Goal: Task Accomplishment & Management: Complete application form

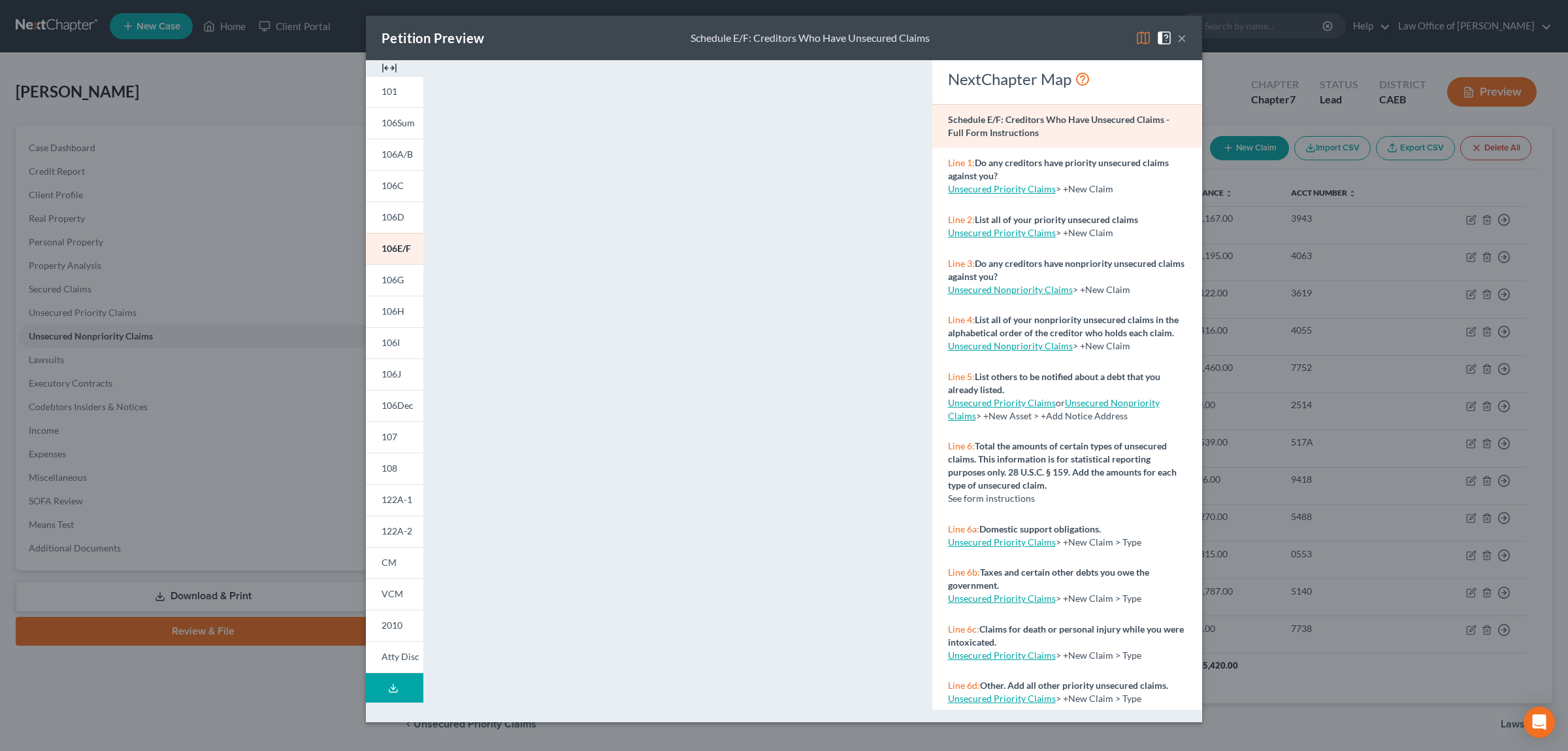
click at [1181, 38] on button "×" at bounding box center [1182, 38] width 9 height 16
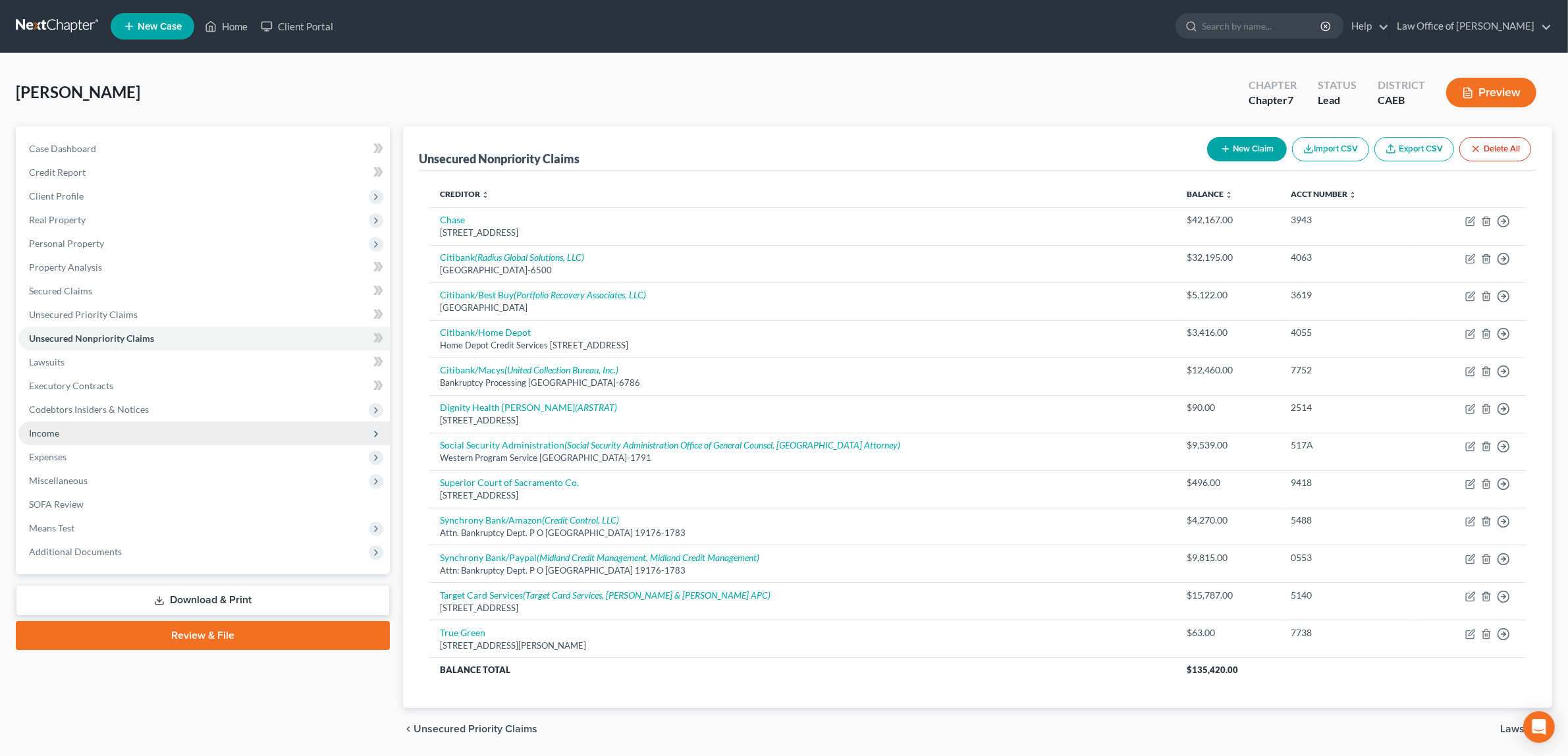
click at [83, 429] on span "Income" at bounding box center [203, 433] width 371 height 24
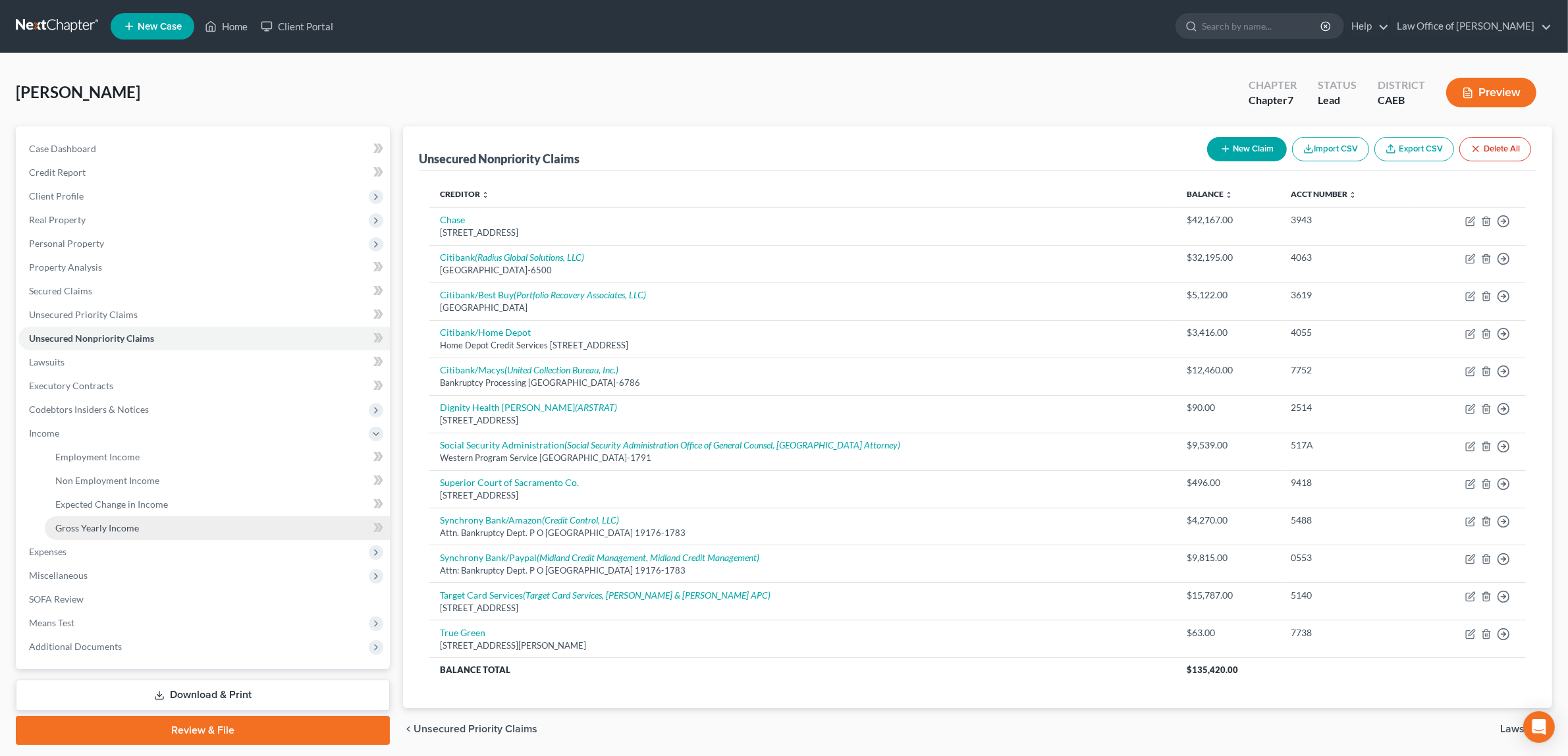
click at [115, 522] on span "Gross Yearly Income" at bounding box center [97, 527] width 84 height 11
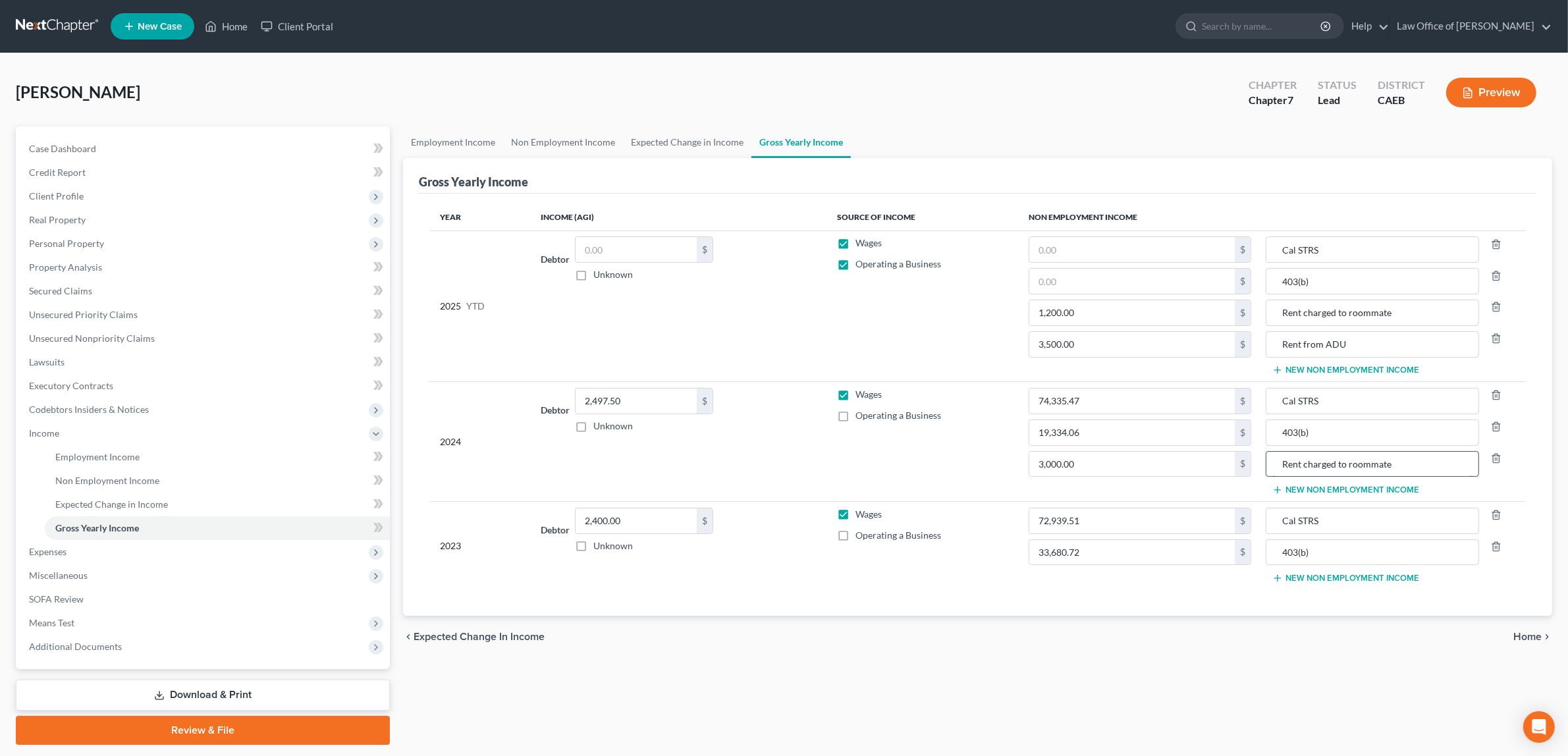
click at [1346, 464] on input "Rent charged to roommate" at bounding box center [1372, 464] width 199 height 25
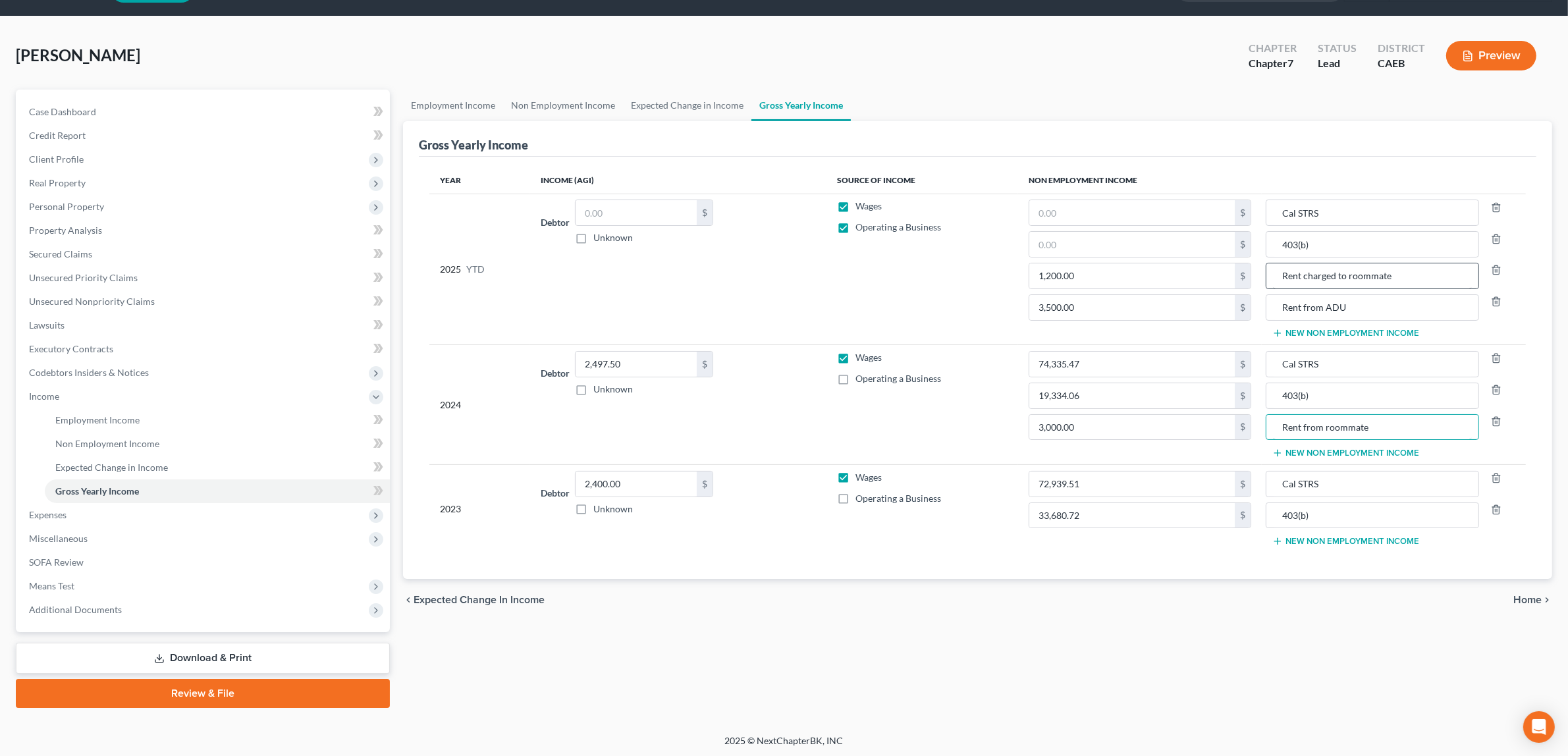
type input "Rent from roommate"
click at [1347, 274] on input "Rent charged to roommate" at bounding box center [1372, 276] width 199 height 25
click at [1365, 280] on input "Rent roommate" at bounding box center [1372, 276] width 199 height 25
type input "Rent from roommate"
click at [855, 227] on label "Operating a Business" at bounding box center [898, 227] width 85 height 13
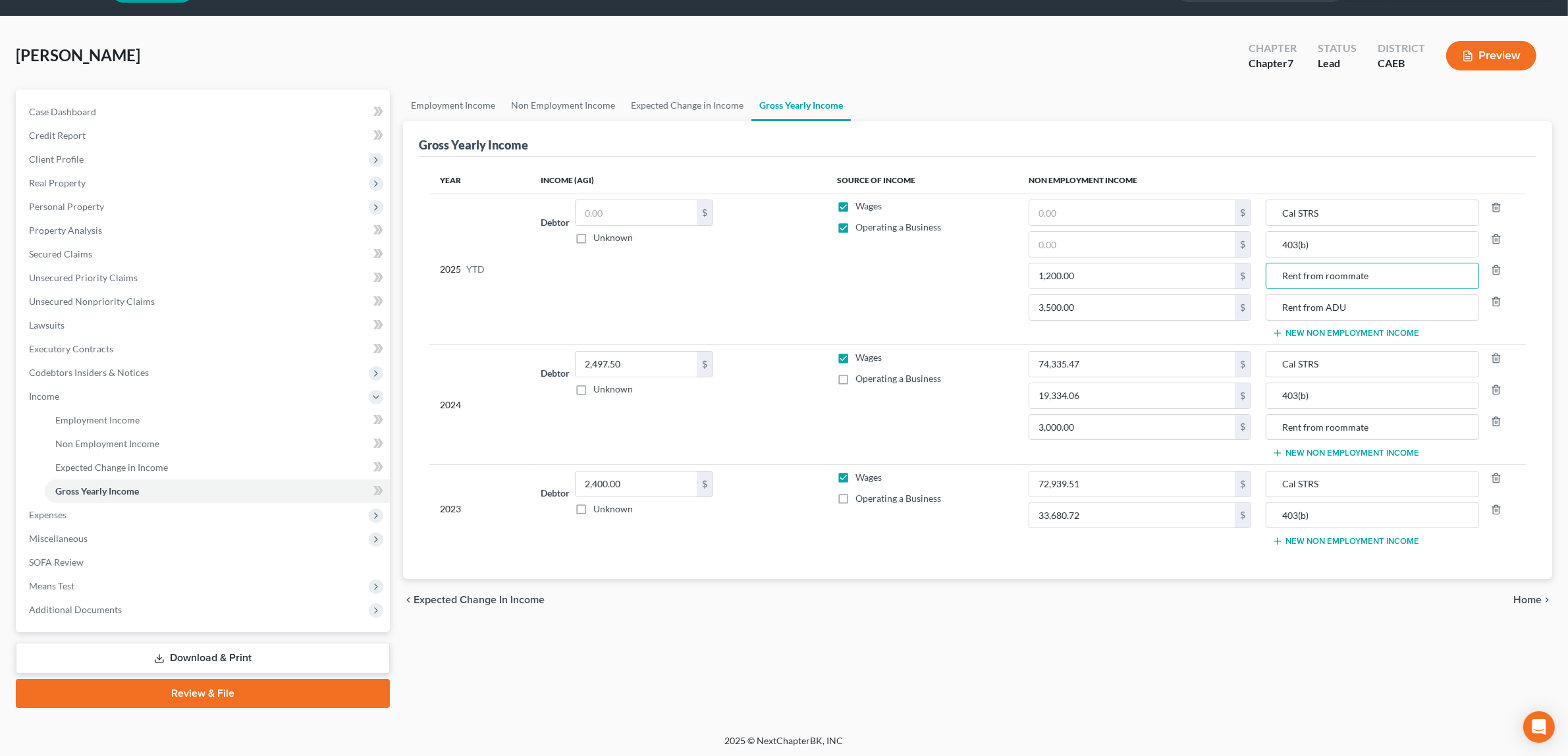
click at [861, 227] on input "Operating a Business" at bounding box center [865, 224] width 9 height 9
click at [855, 225] on label "Operating a Business" at bounding box center [898, 227] width 85 height 13
click at [861, 225] on input "Operating a Business" at bounding box center [865, 224] width 9 height 9
checkbox input "true"
click at [1518, 597] on span "Home" at bounding box center [1528, 599] width 28 height 10
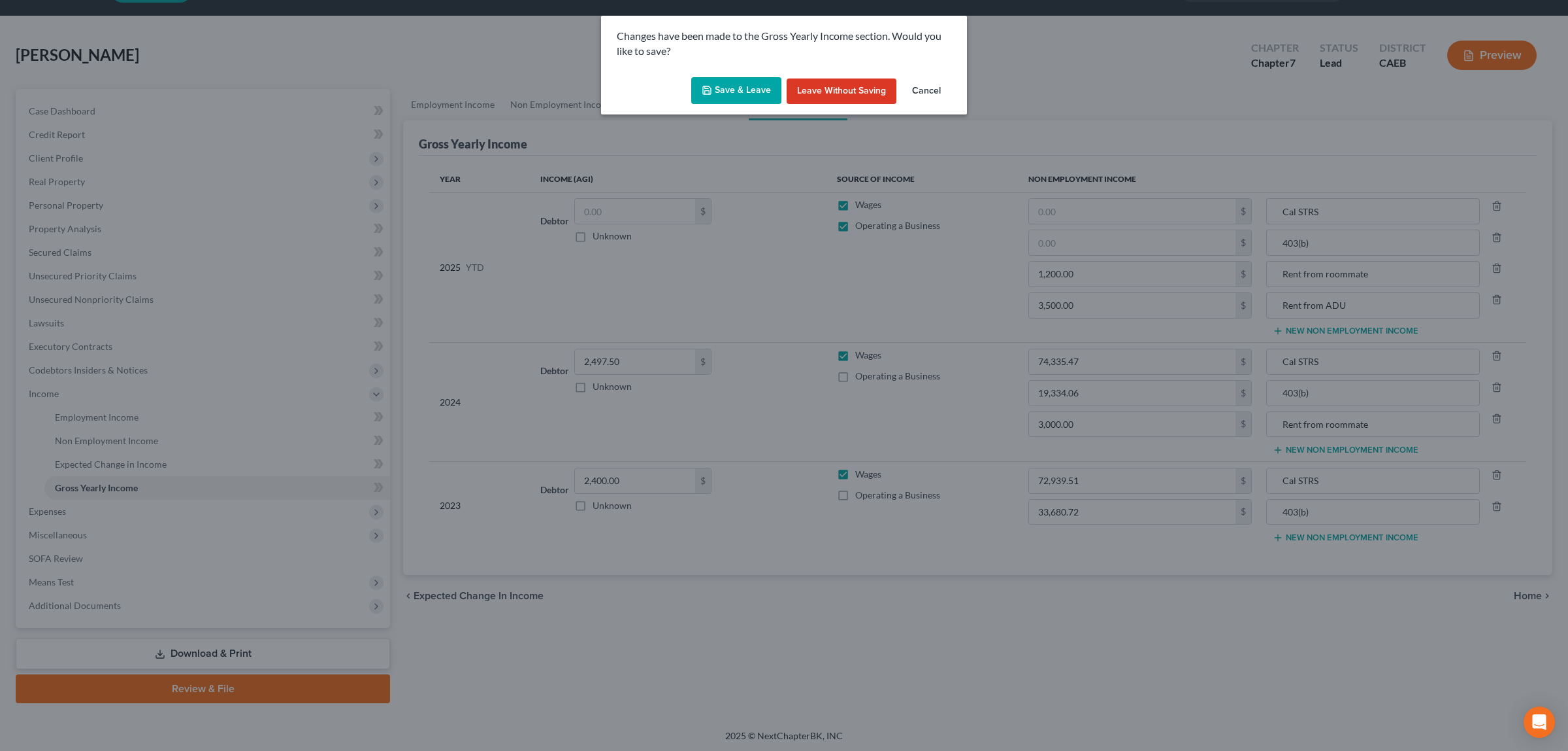
click at [734, 82] on button "Save & Leave" at bounding box center [736, 90] width 90 height 27
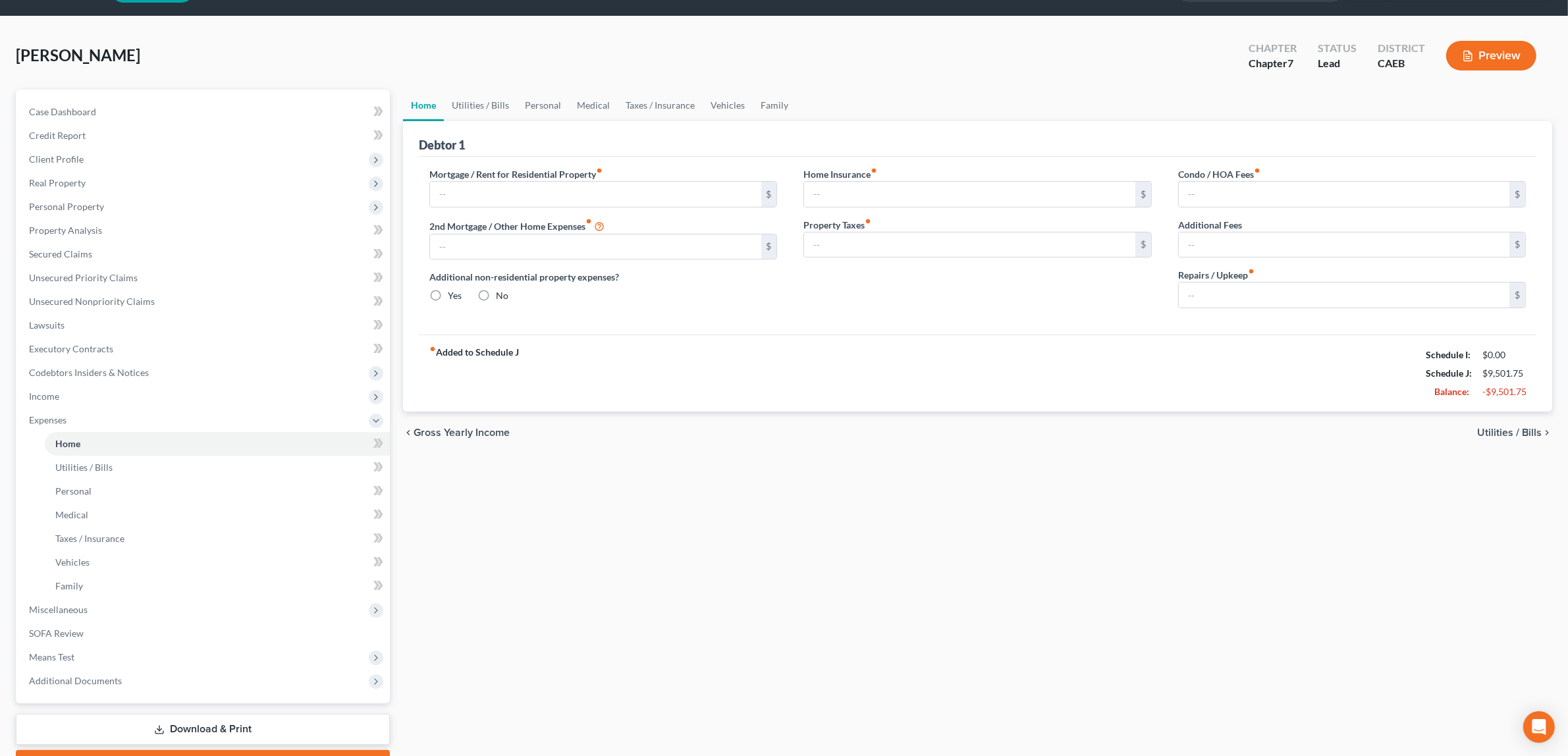
type input "2,755.00"
type input "0.00"
radio input "true"
type input "0.00"
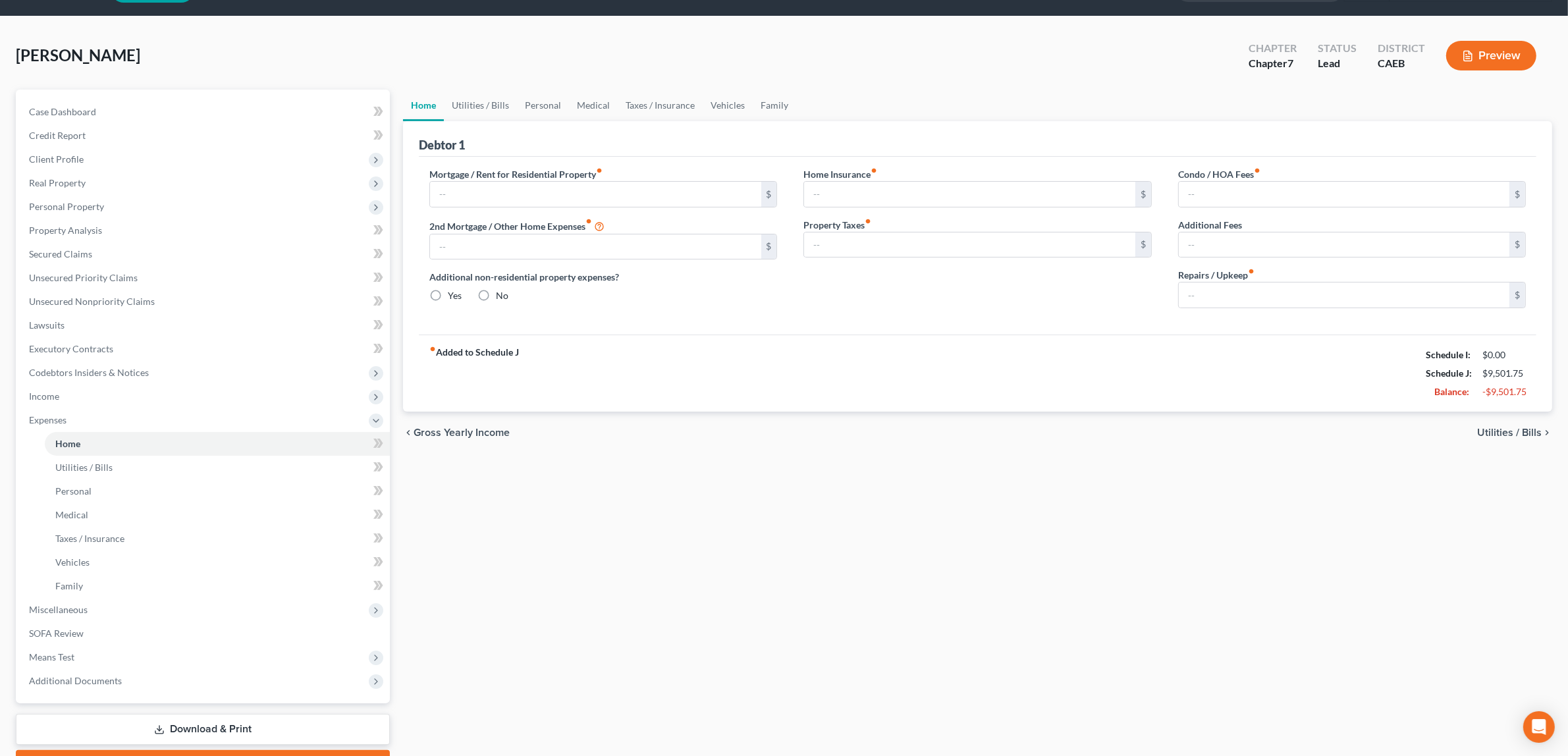
type input "0.00"
type input "200.00"
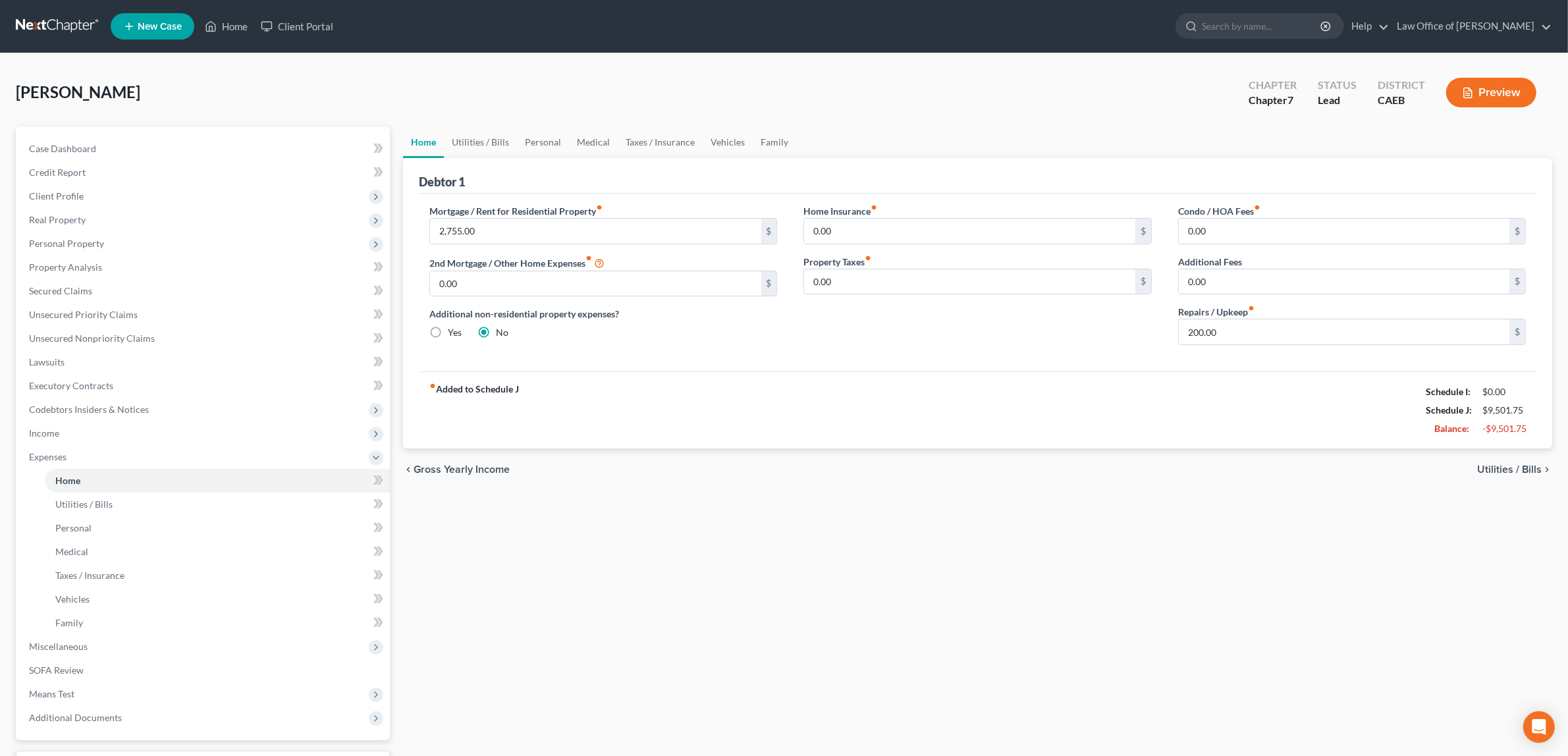
click at [1488, 87] on button "Preview" at bounding box center [1491, 92] width 90 height 29
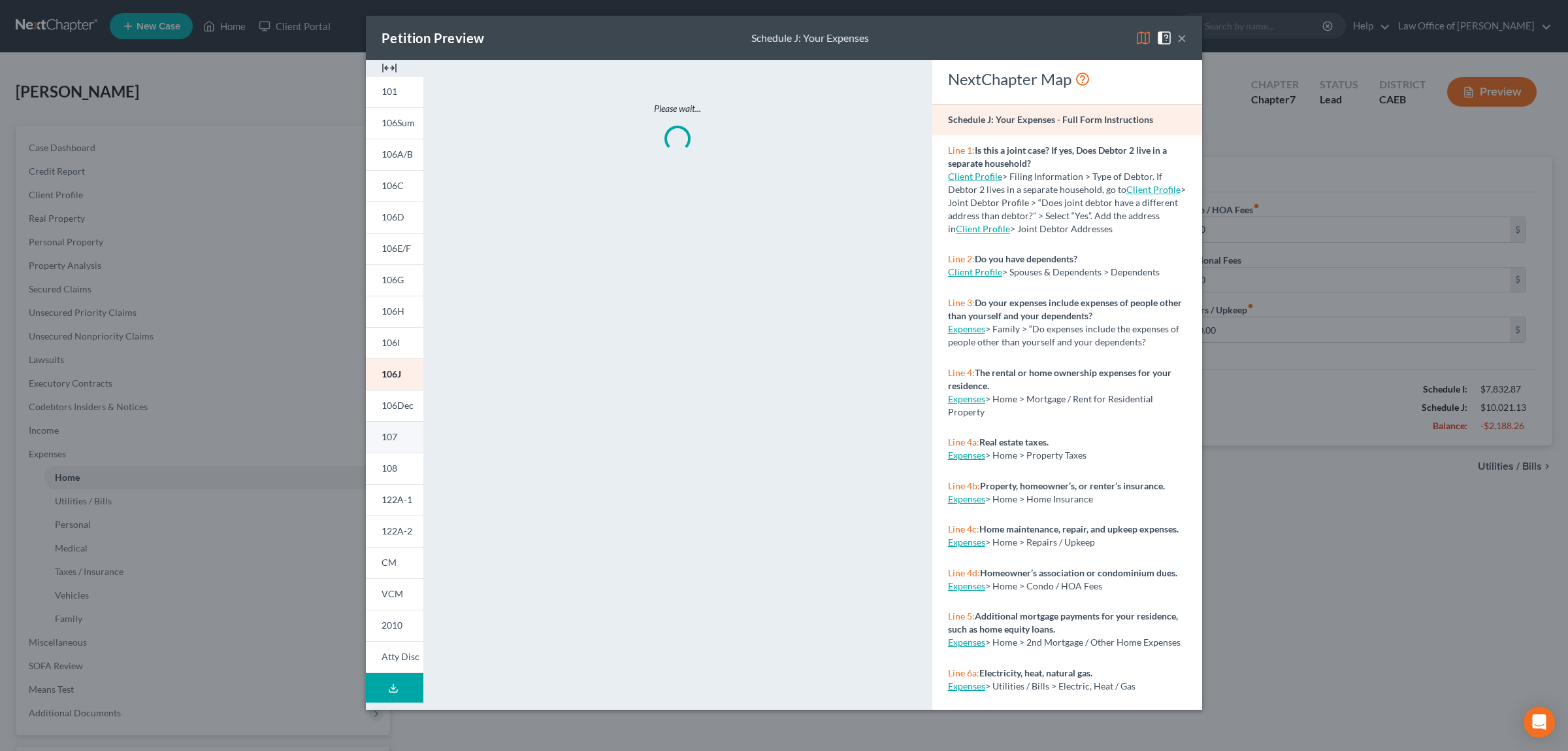
click at [387, 432] on span "107" at bounding box center [389, 436] width 16 height 11
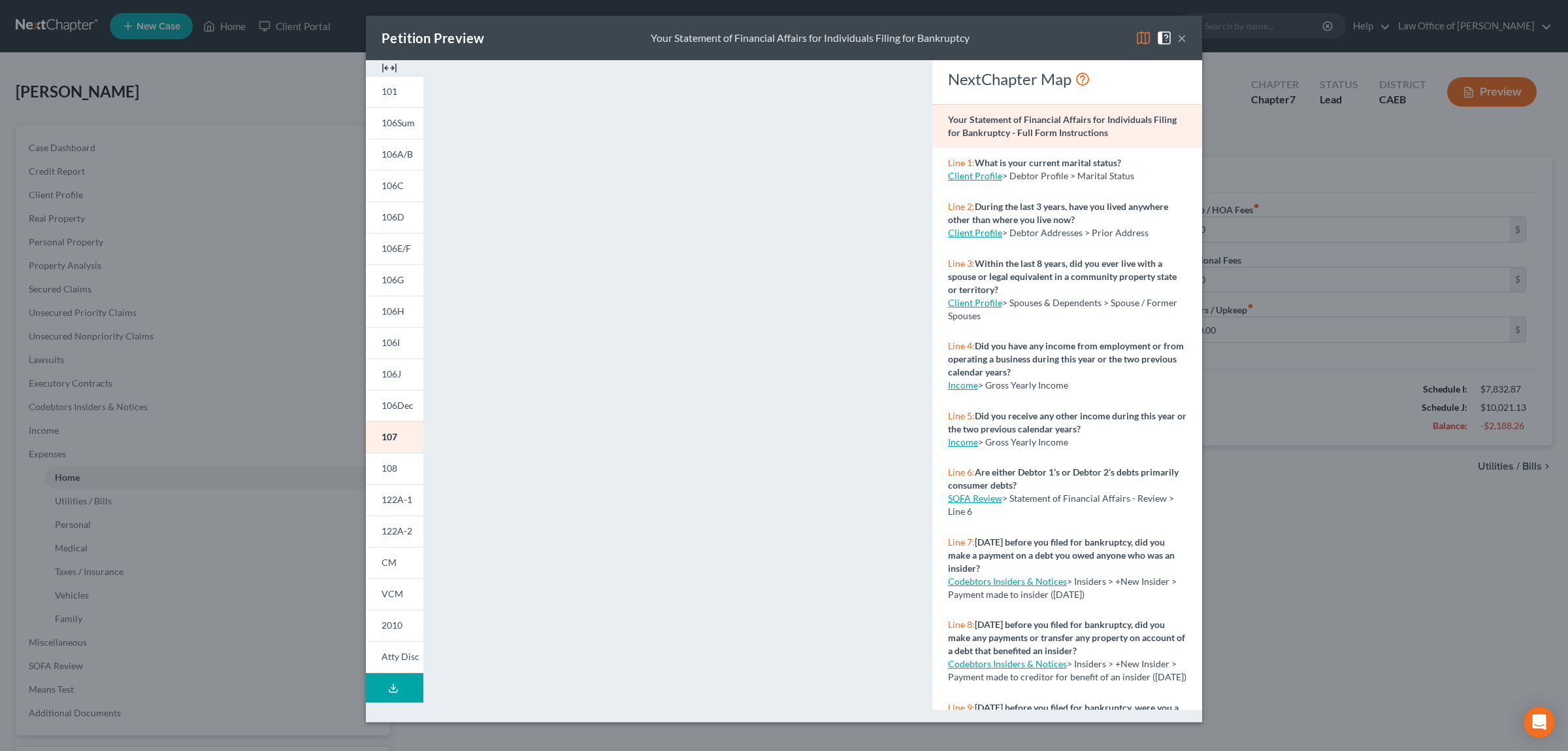
click at [1183, 30] on button "×" at bounding box center [1182, 38] width 9 height 16
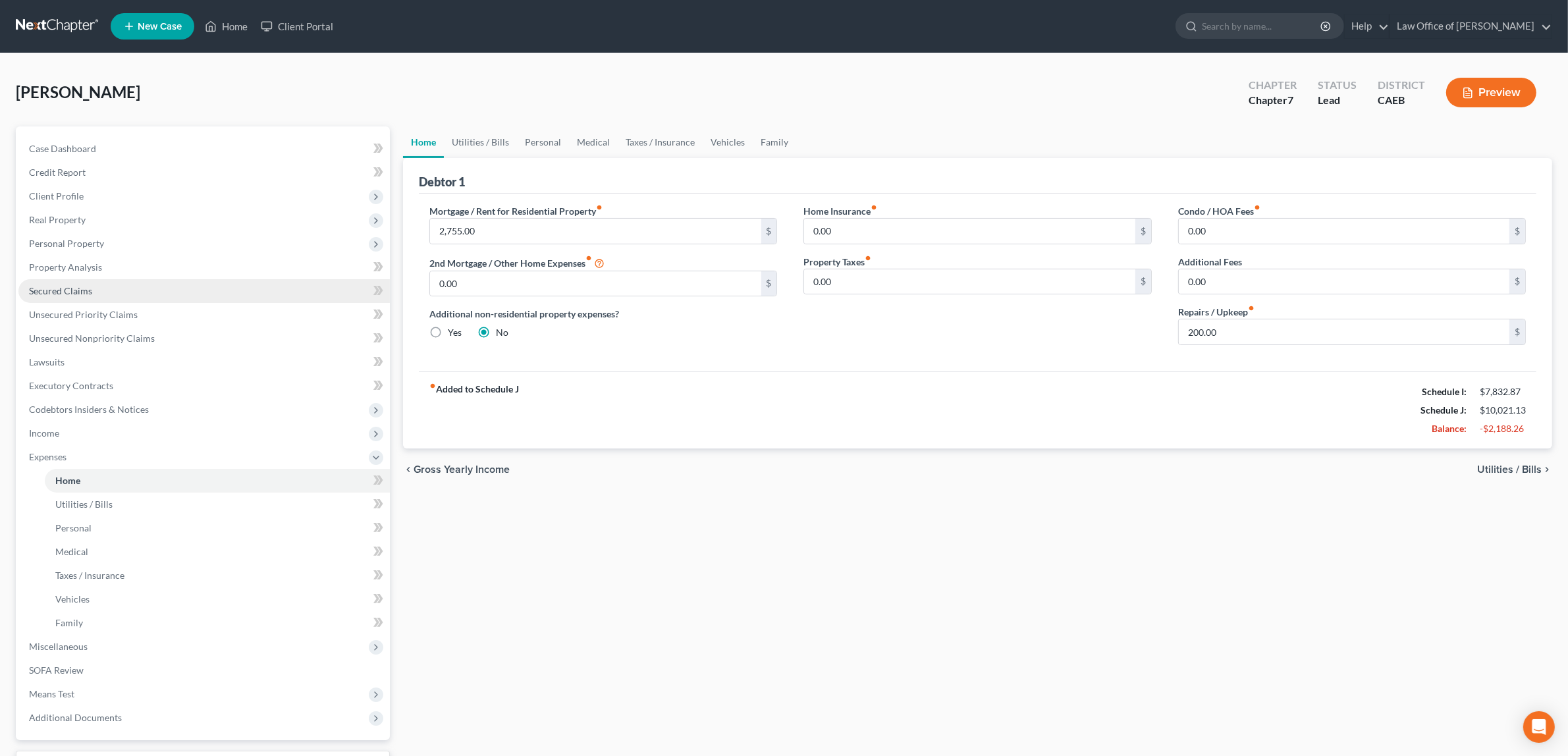
click at [94, 280] on link "Secured Claims" at bounding box center [203, 290] width 371 height 24
click at [78, 281] on link "Secured Claims" at bounding box center [203, 290] width 371 height 24
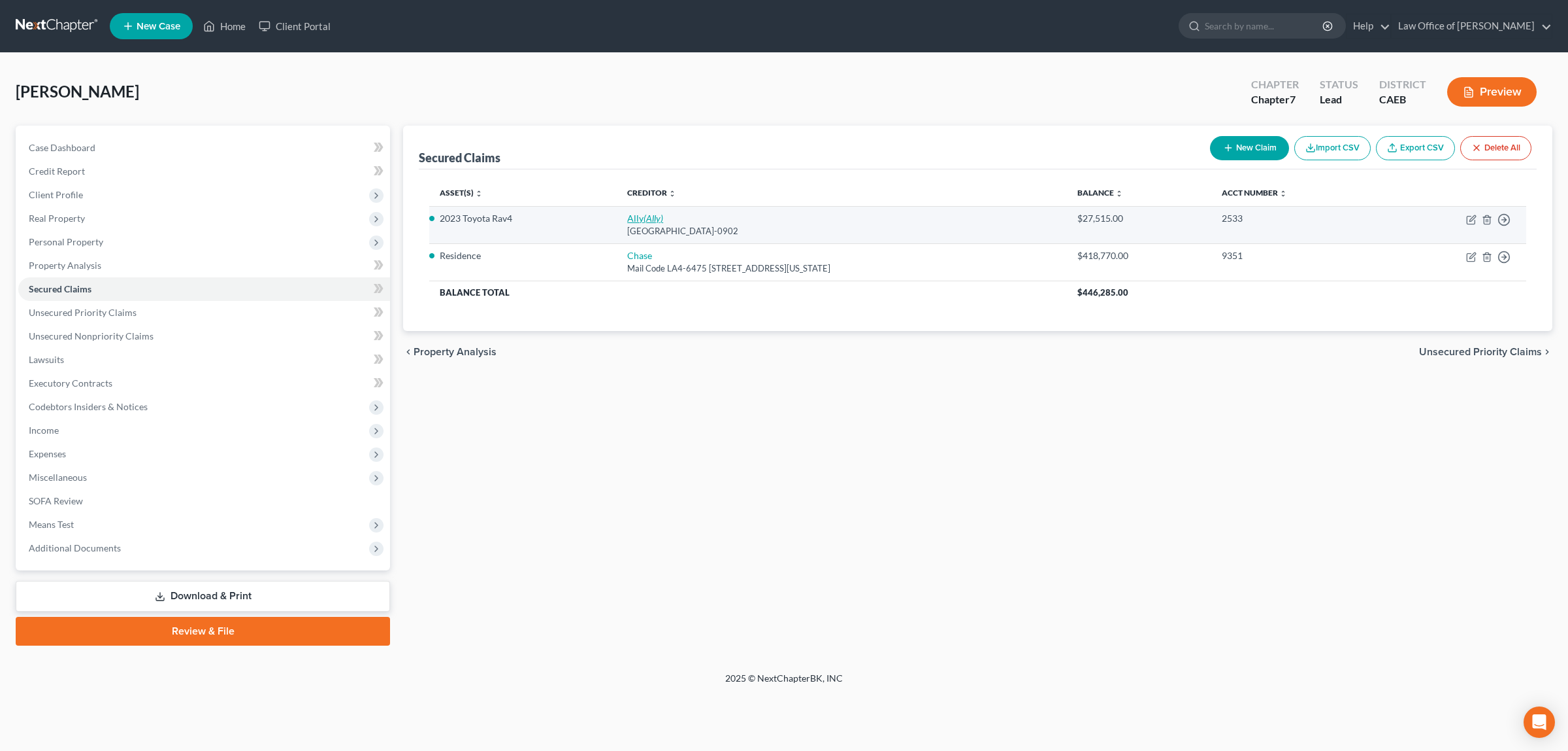
click at [643, 216] on icon "(Ally)" at bounding box center [653, 219] width 20 height 11
select select "24"
select select "0"
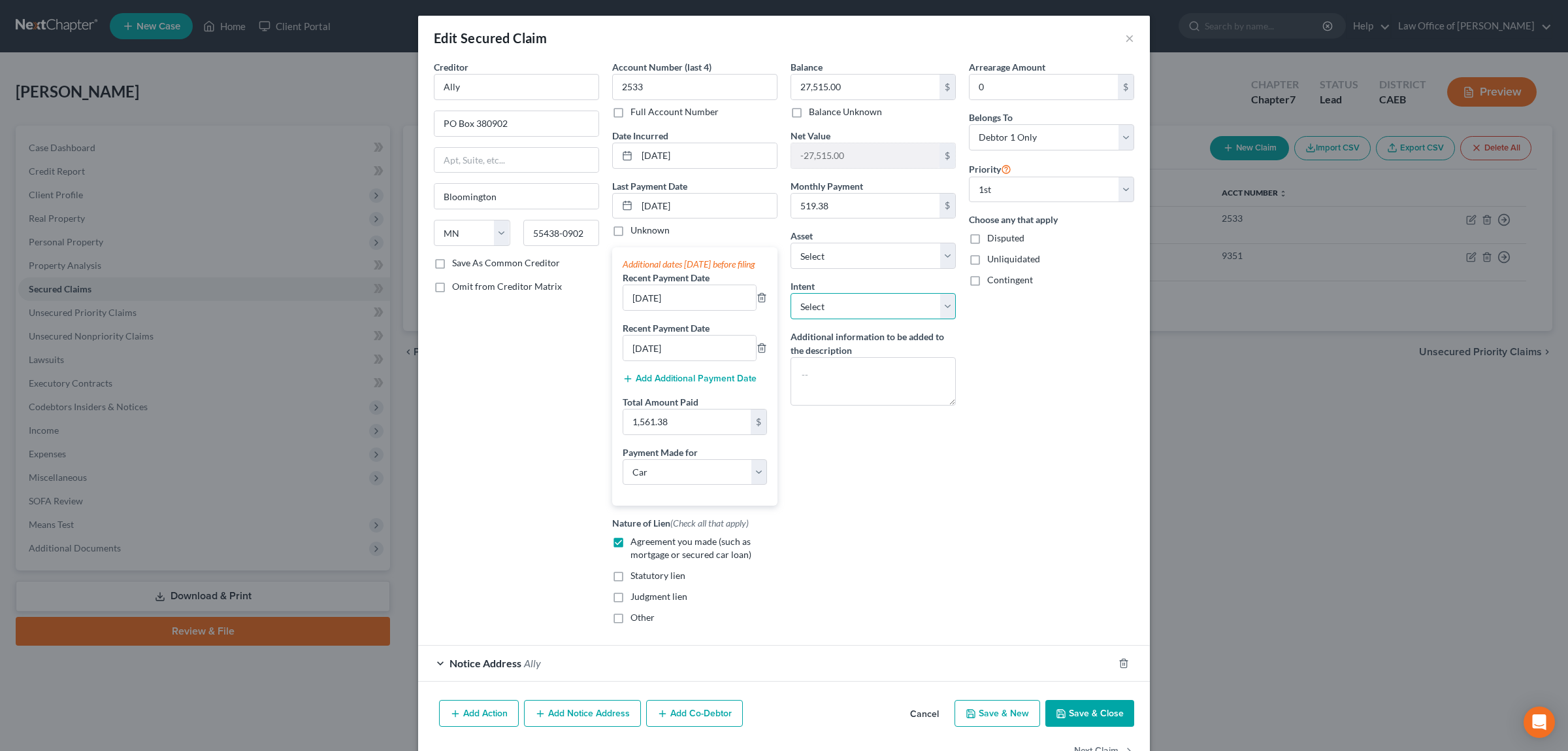
click at [945, 309] on select "Select Surrender Redeem Reaffirm Avoid Other" at bounding box center [874, 306] width 166 height 26
select select "4"
click at [791, 294] on select "Select Surrender Redeem Reaffirm Avoid Other" at bounding box center [874, 306] width 166 height 26
click at [845, 355] on input "text" at bounding box center [874, 356] width 166 height 26
type input "Pay Per Contract"
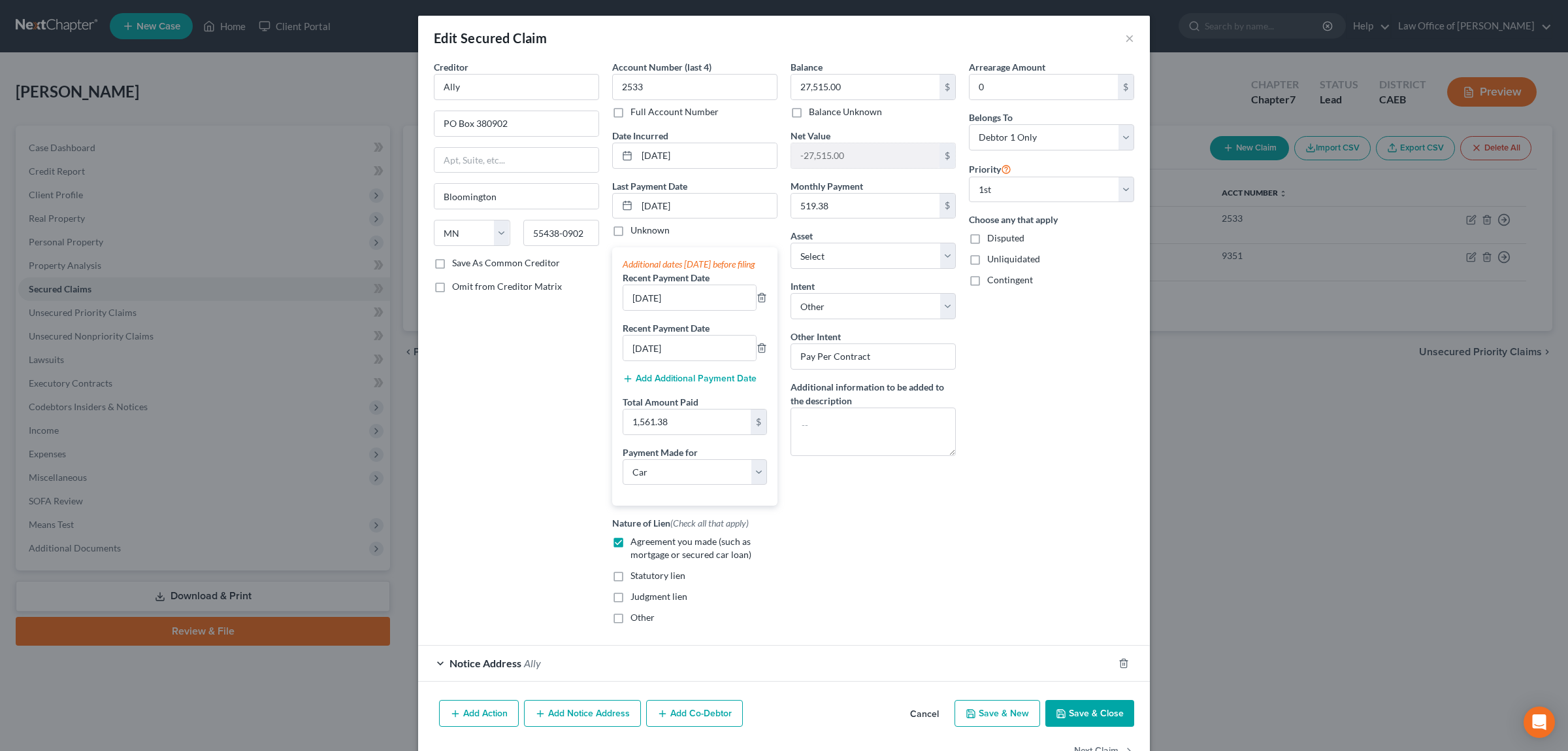
click at [1073, 727] on button "Save & Close" at bounding box center [1090, 712] width 89 height 27
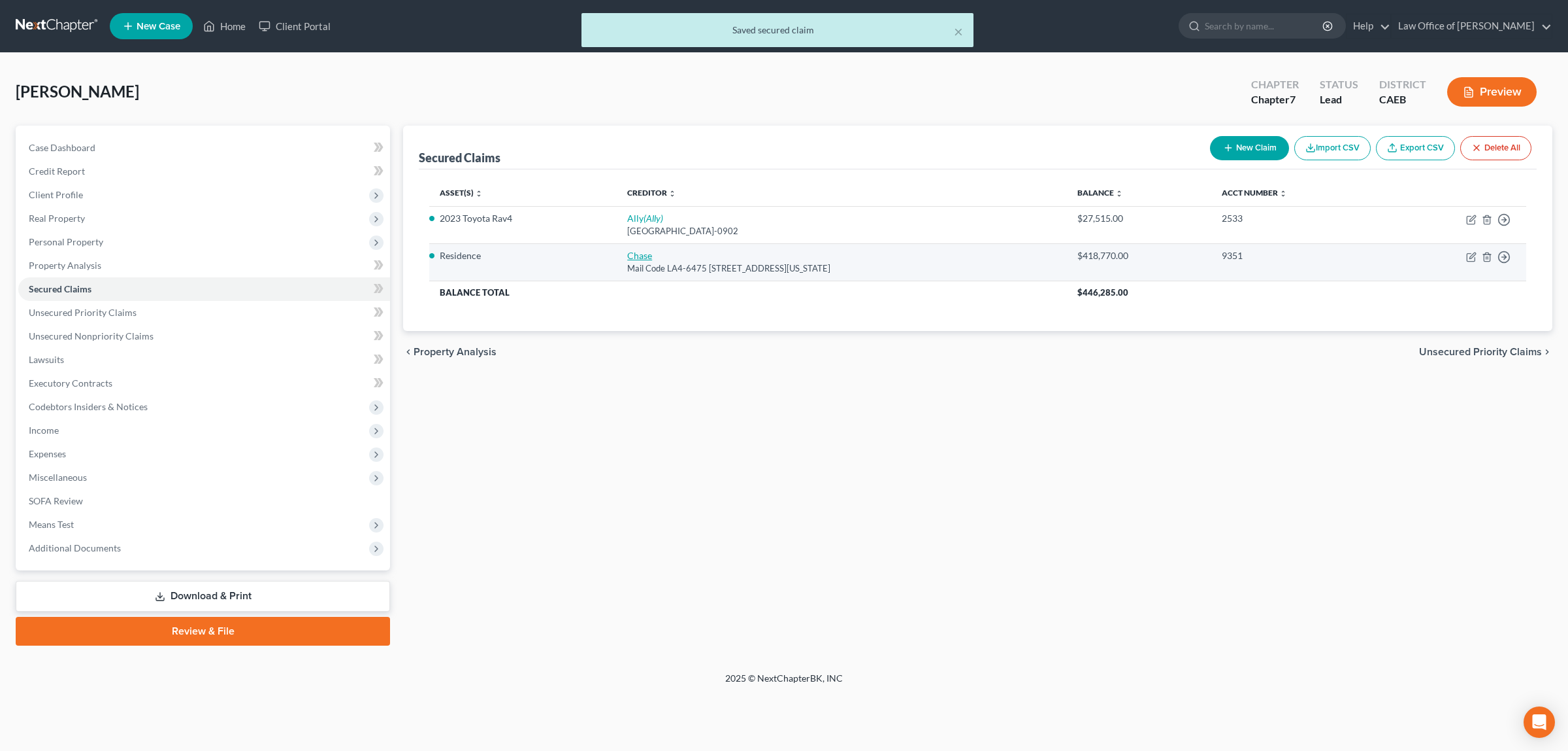
click at [631, 251] on link "Chase" at bounding box center [639, 255] width 24 height 11
select select "19"
select select "3"
select select "0"
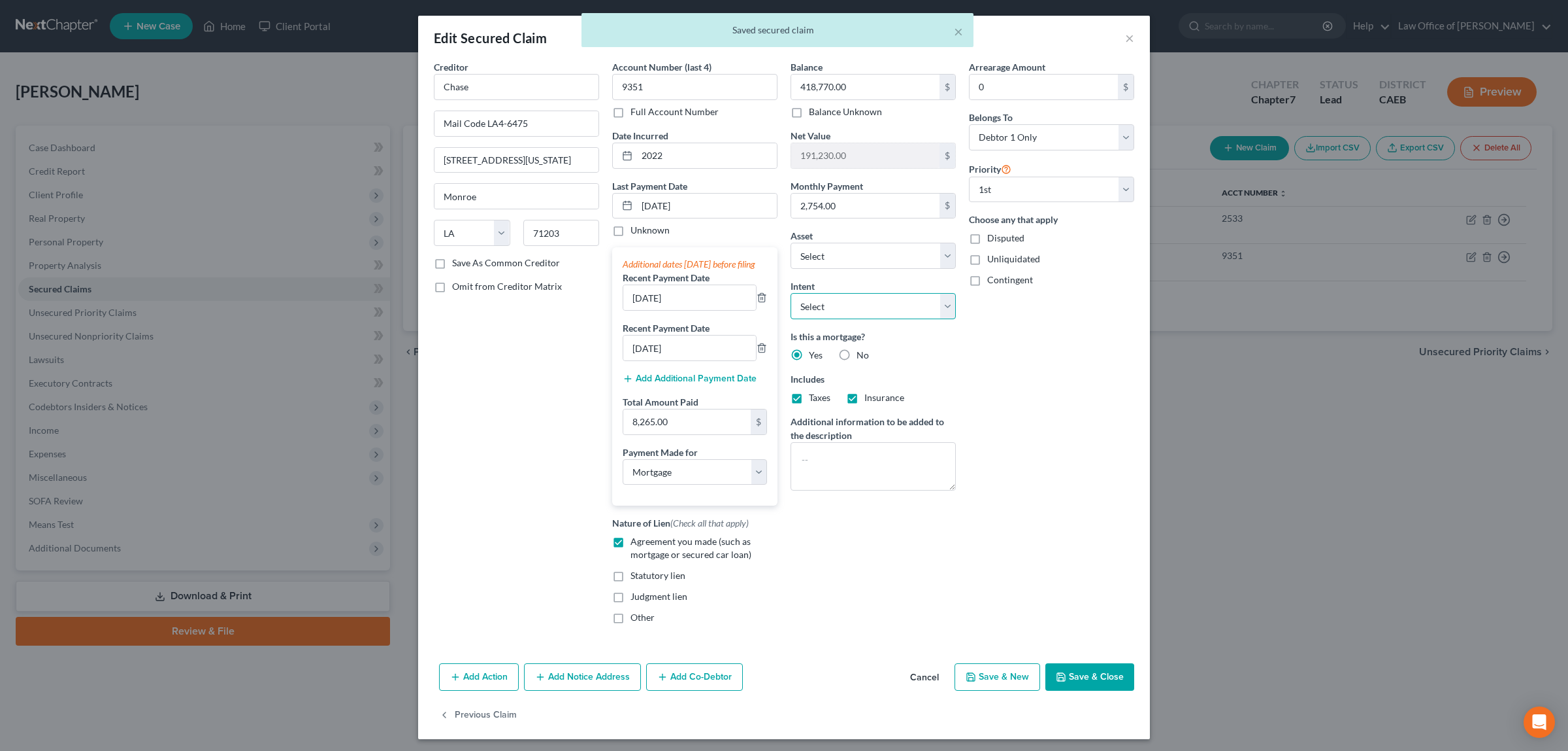
click at [939, 306] on select "Select Surrender Redeem Reaffirm Avoid Other" at bounding box center [874, 306] width 166 height 26
select select "4"
click at [791, 294] on select "Select Surrender Redeem Reaffirm Avoid Other" at bounding box center [874, 306] width 166 height 26
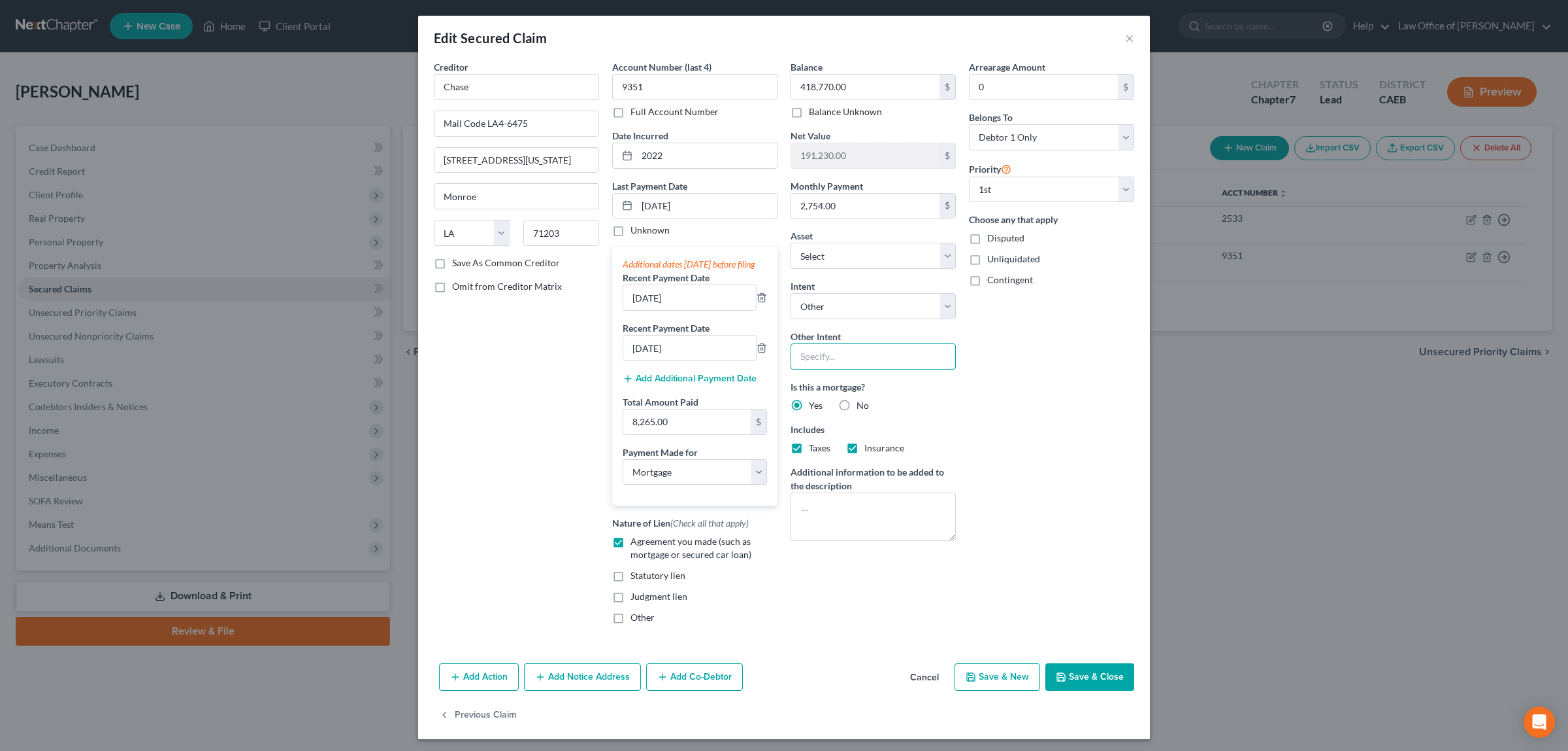
click at [857, 354] on input "text" at bounding box center [874, 356] width 166 height 26
type input "Pay Per Contract"
click at [1062, 681] on button "Save & Close" at bounding box center [1090, 677] width 89 height 27
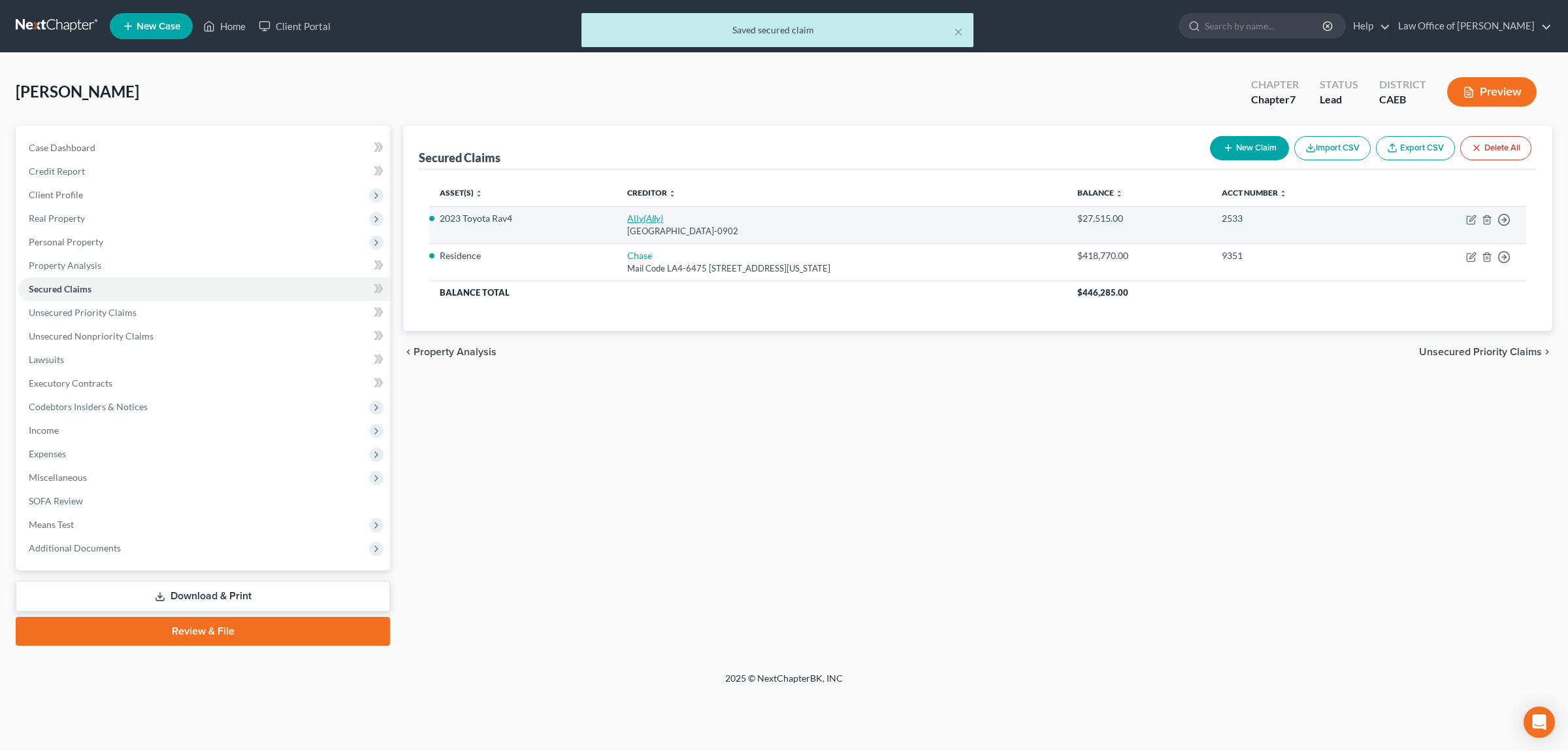
click at [638, 213] on link "Ally (Ally)" at bounding box center [645, 219] width 36 height 11
select select "24"
select select "0"
select select "4"
select select "0"
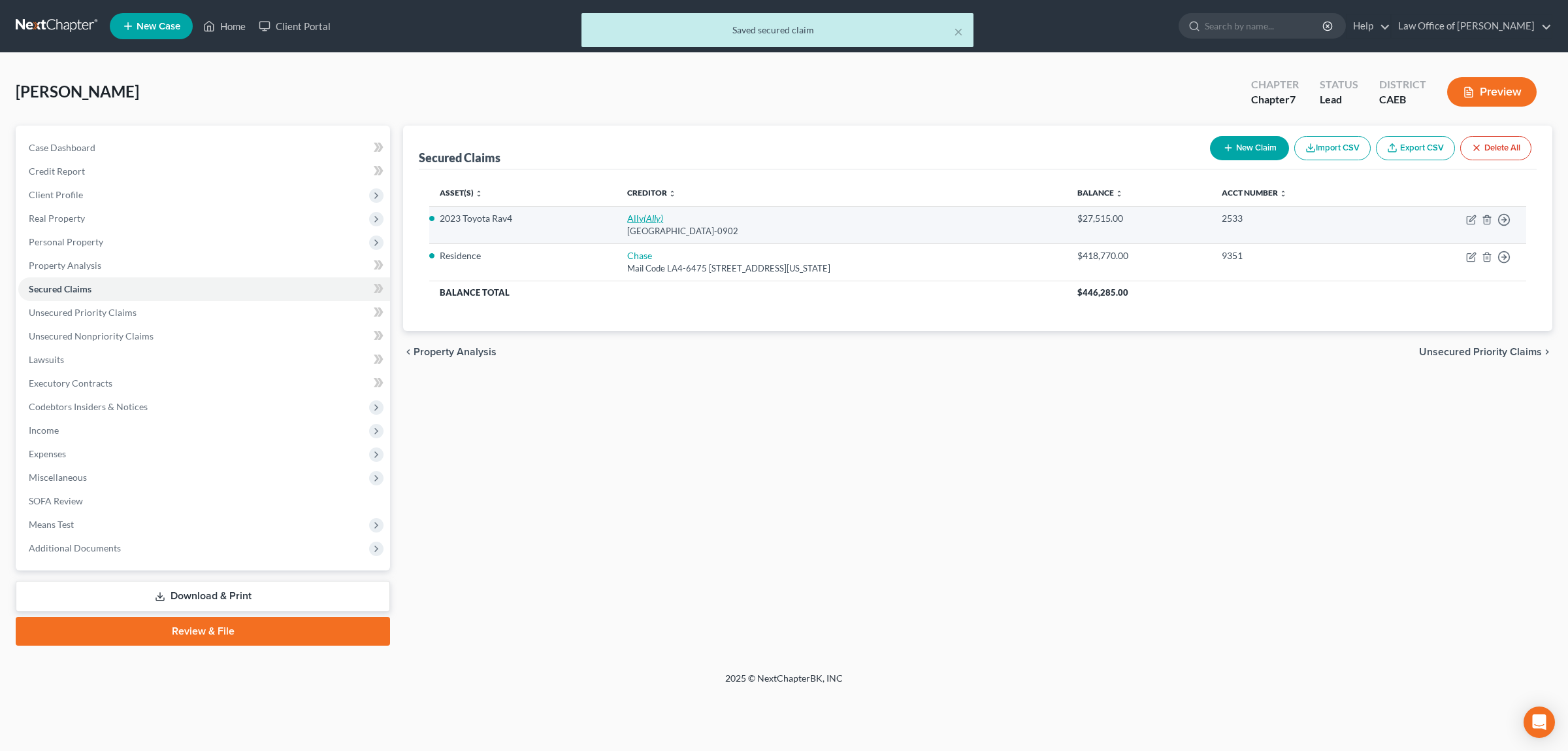
select select "0"
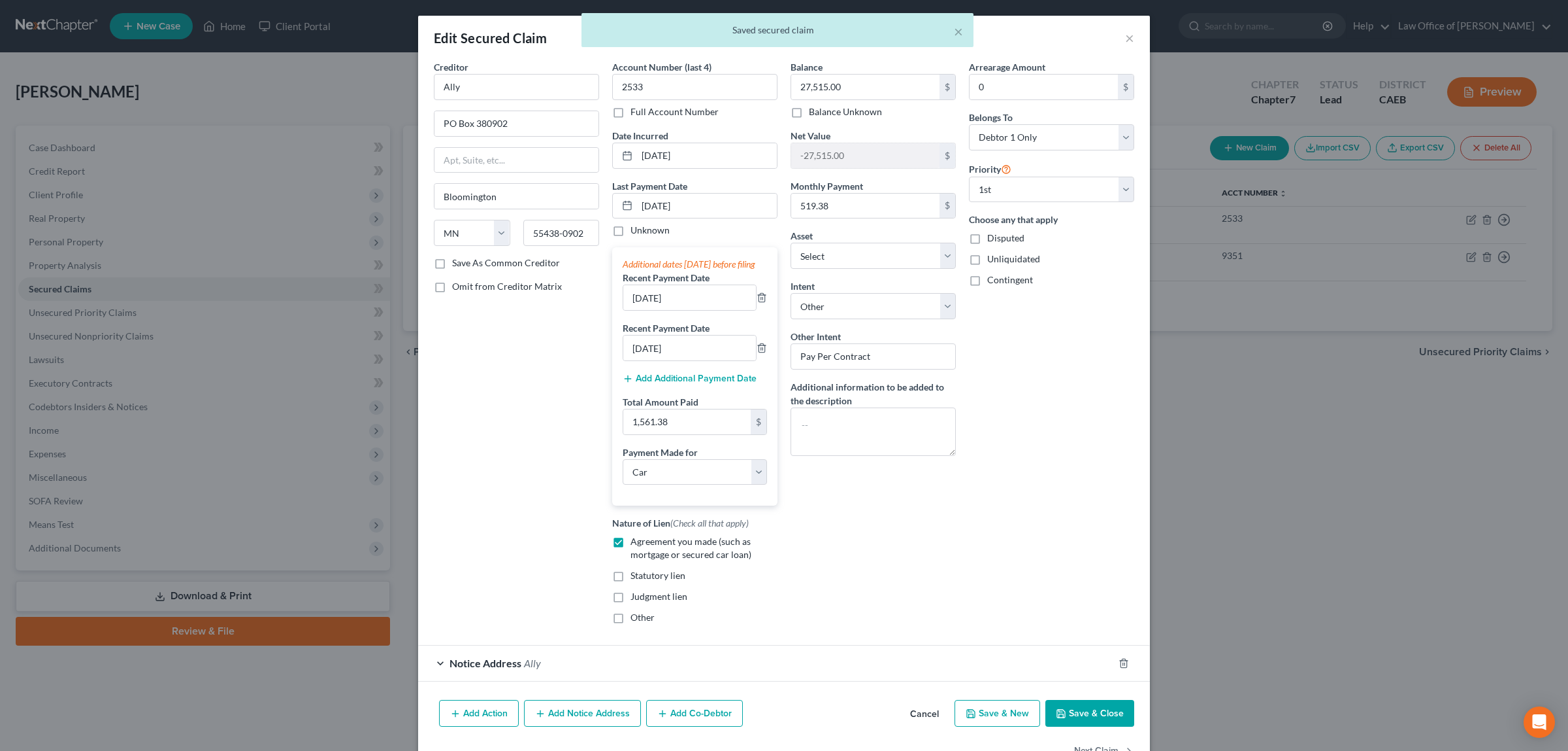
click at [1077, 727] on button "Save & Close" at bounding box center [1090, 712] width 89 height 27
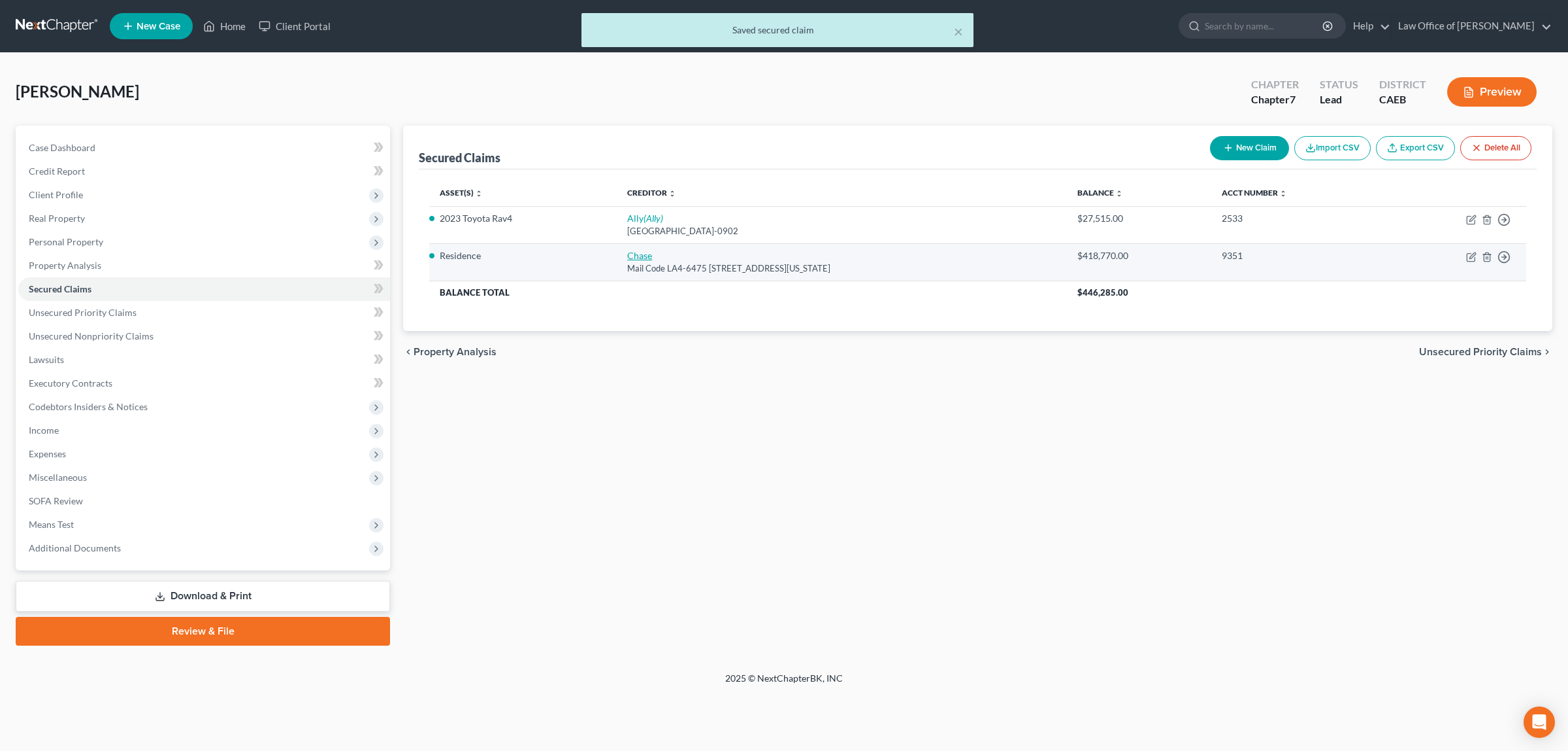
click at [631, 253] on link "Chase" at bounding box center [639, 255] width 24 height 11
select select "19"
select select "3"
select select "4"
select select "0"
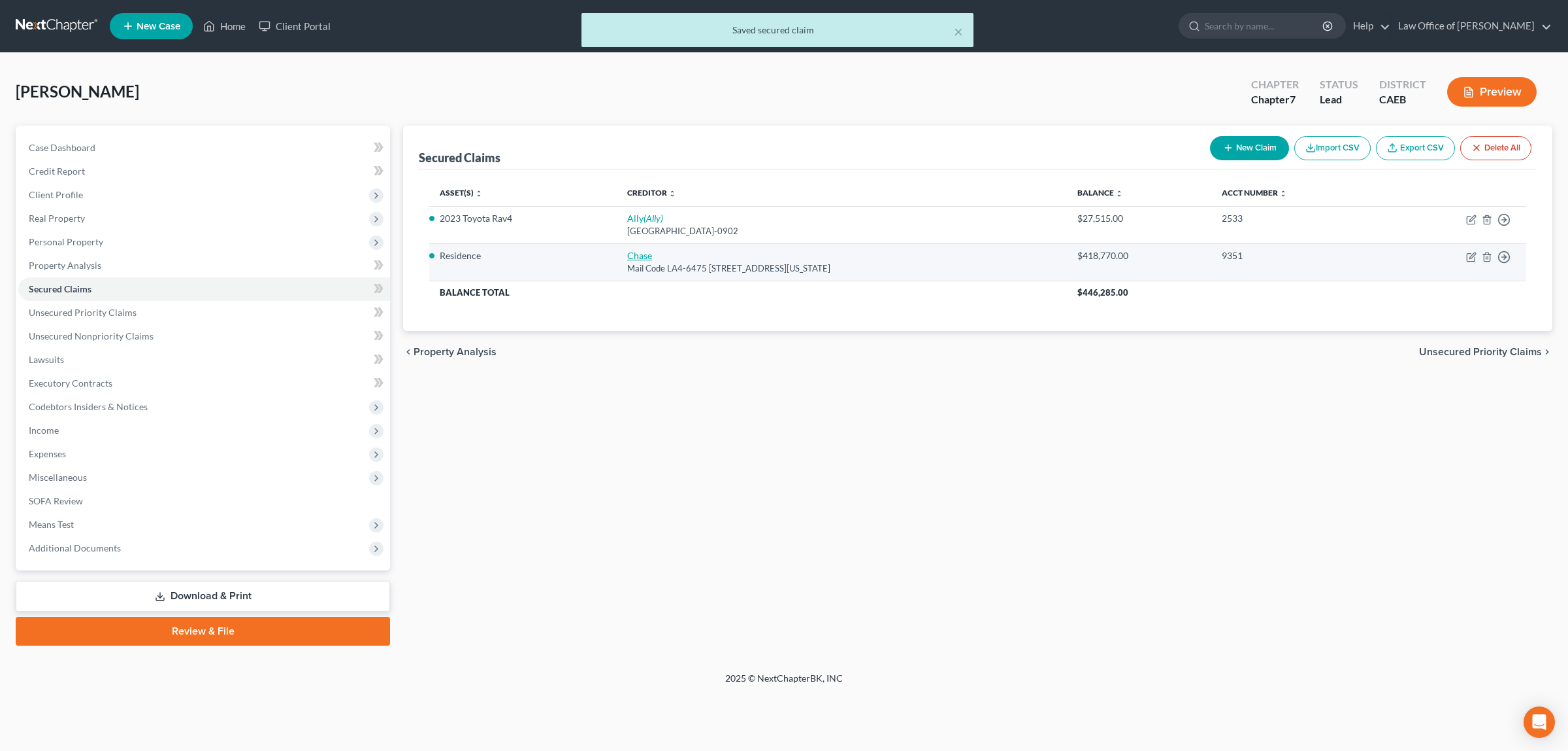
select select "0"
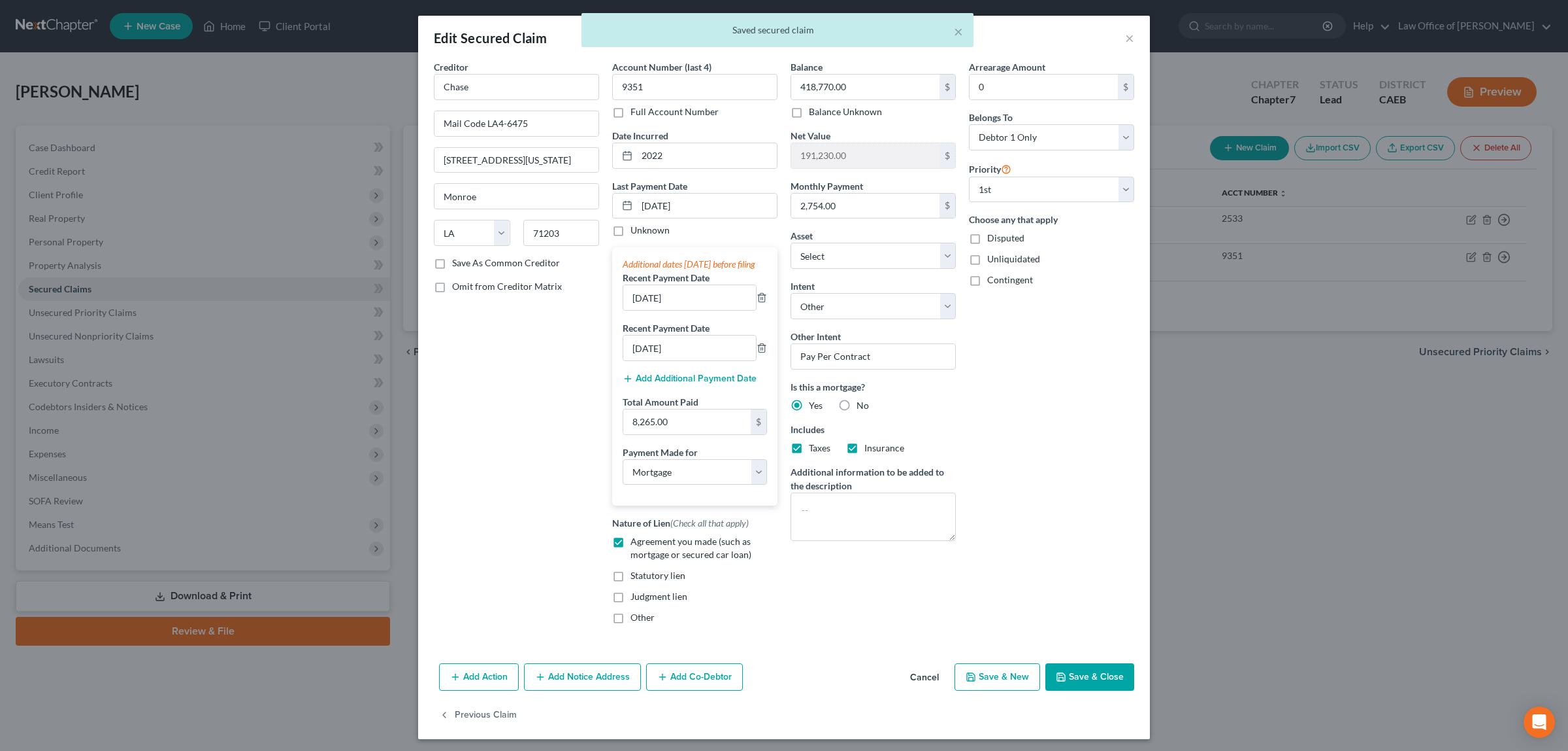
click at [1093, 684] on button "Save & Close" at bounding box center [1090, 677] width 89 height 27
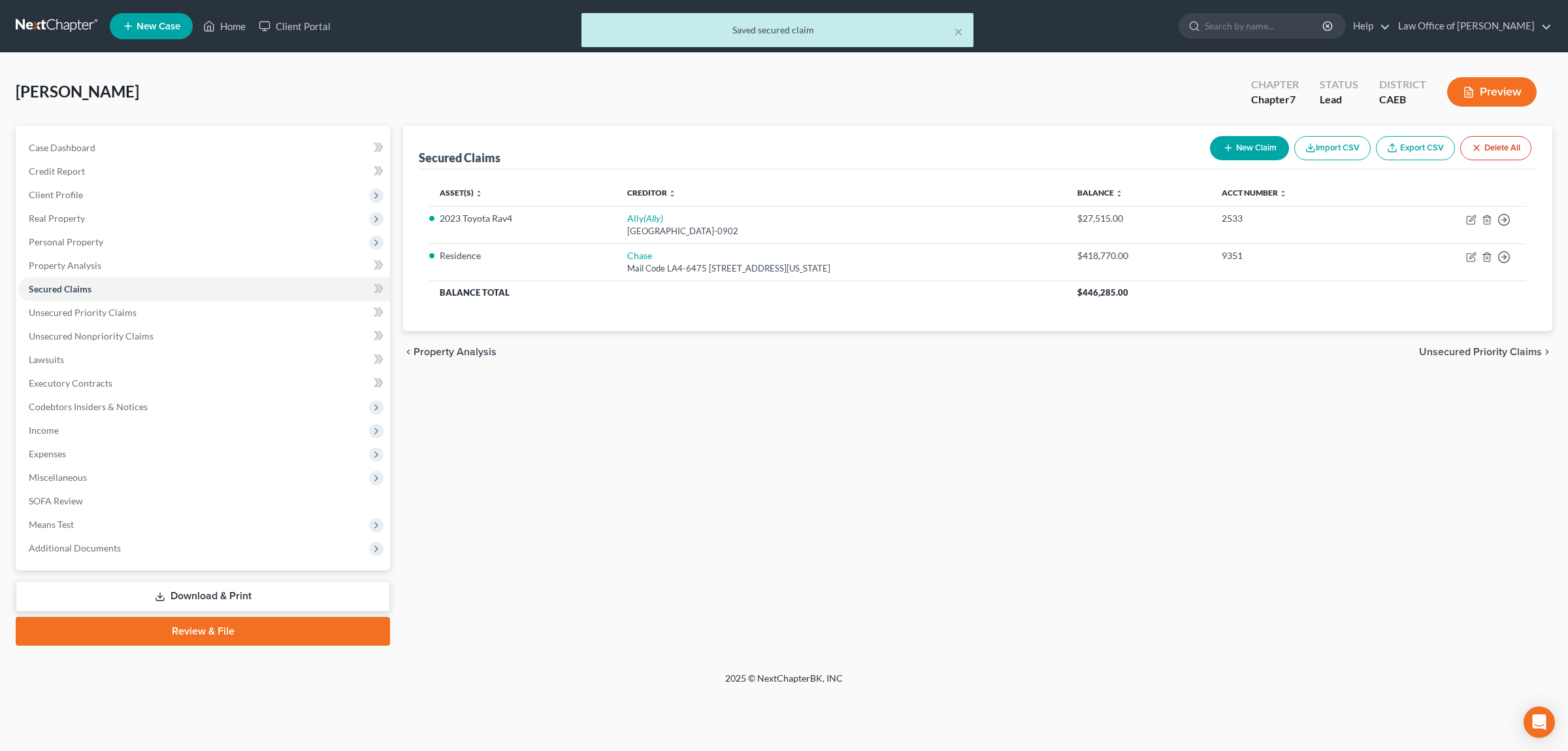
click at [1463, 85] on button "Preview" at bounding box center [1492, 91] width 89 height 29
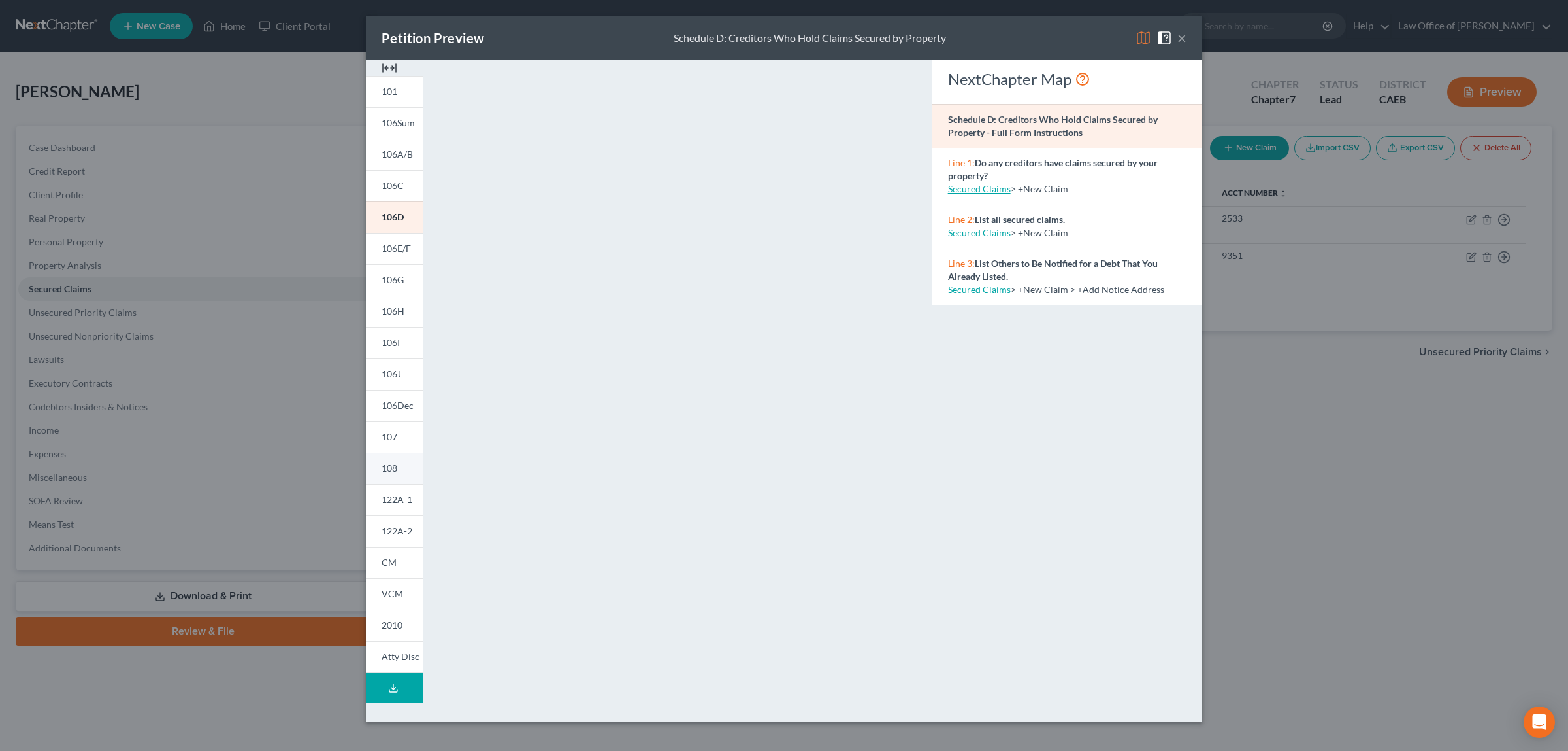
click at [402, 465] on link "108" at bounding box center [395, 467] width 57 height 31
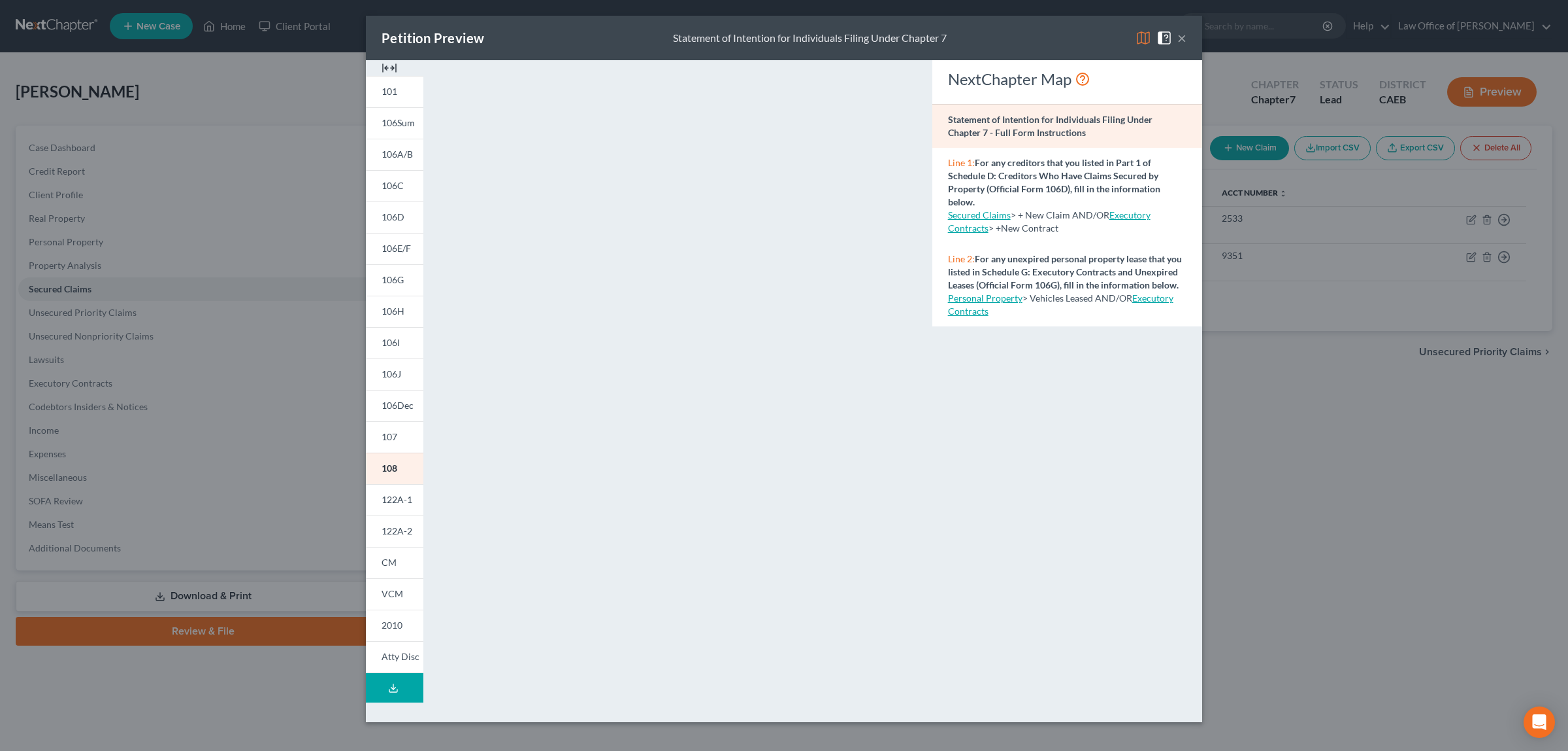
click at [1181, 38] on button "×" at bounding box center [1182, 38] width 9 height 16
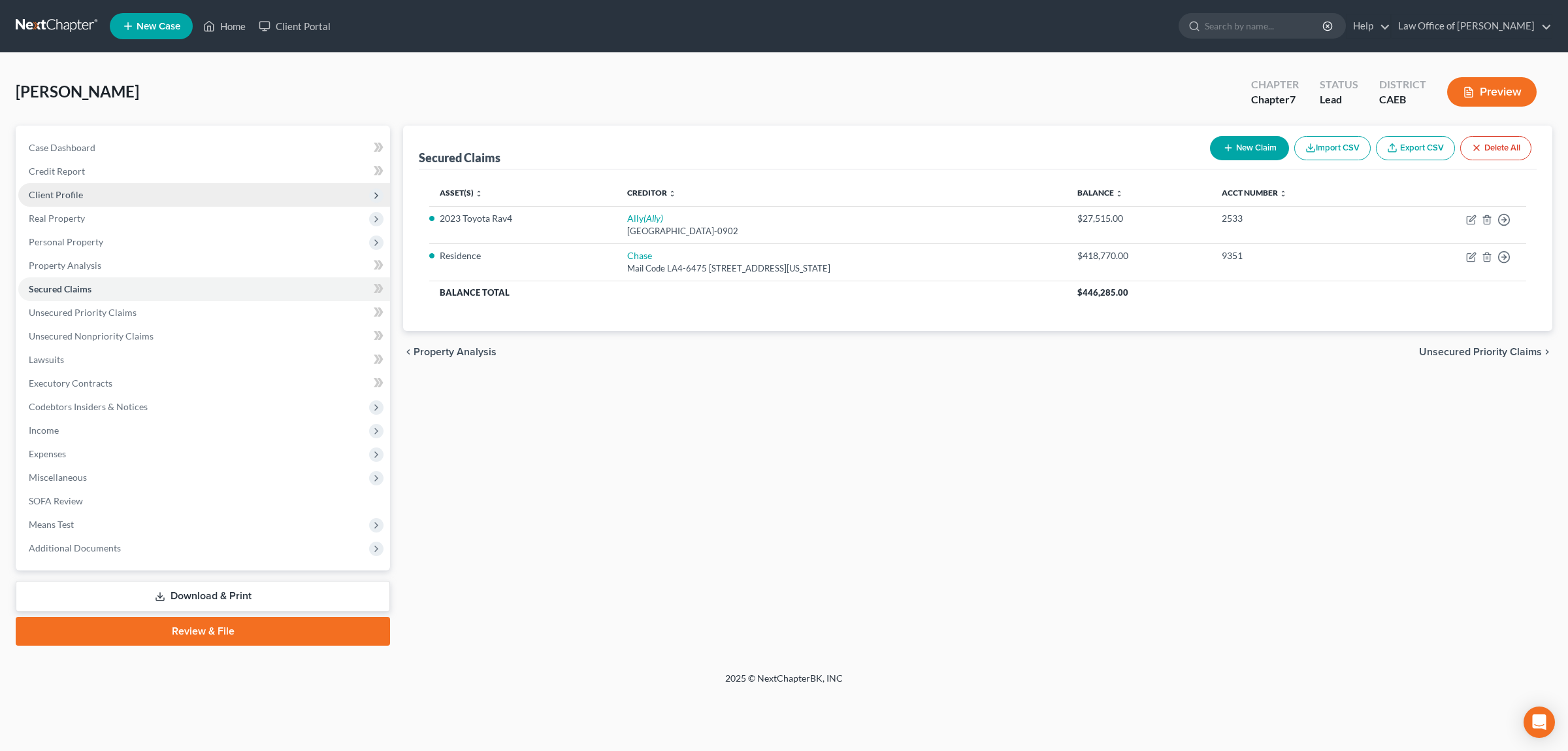
click at [70, 189] on span "Client Profile" at bounding box center [57, 195] width 55 height 11
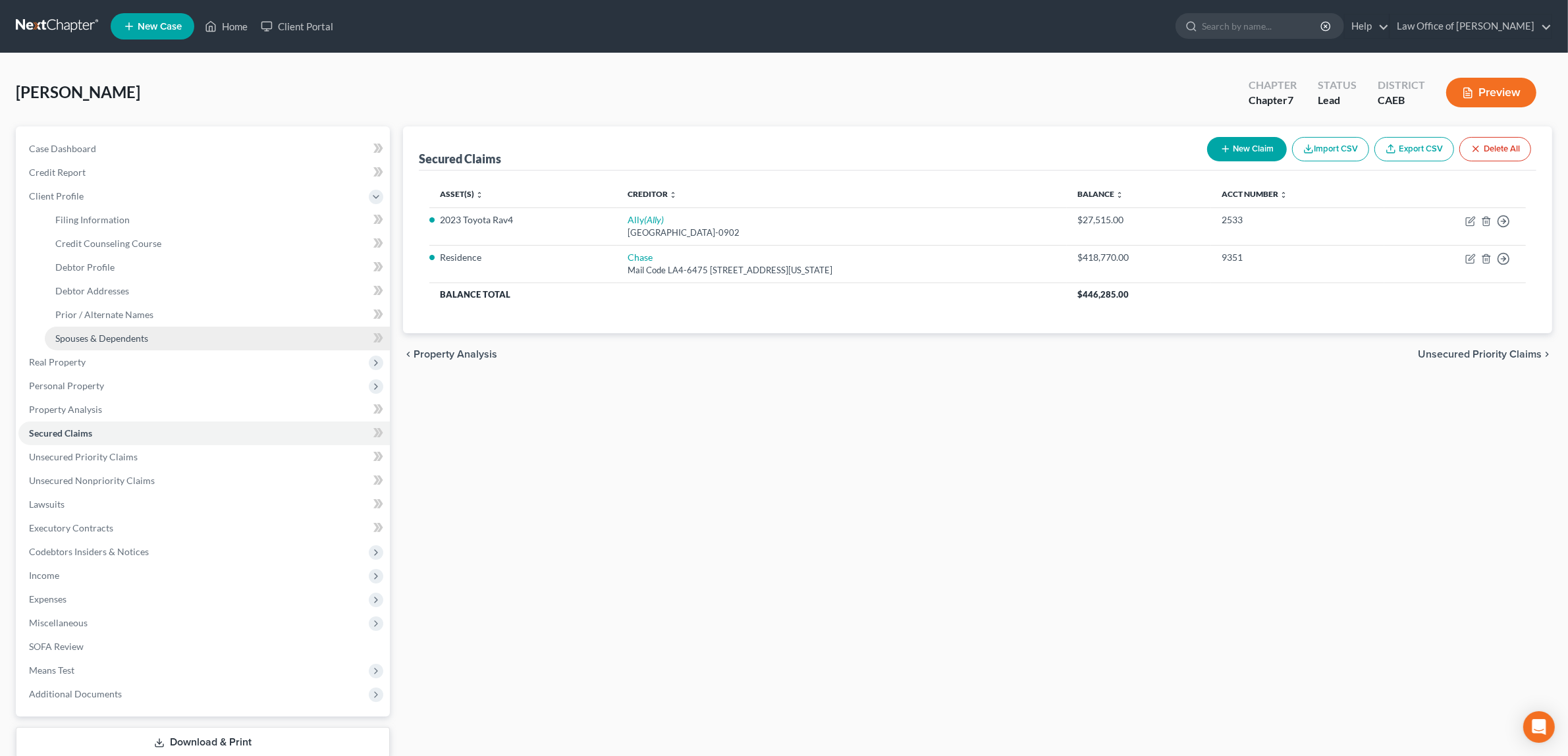
click at [134, 333] on span "Spouses & Dependents" at bounding box center [102, 338] width 93 height 11
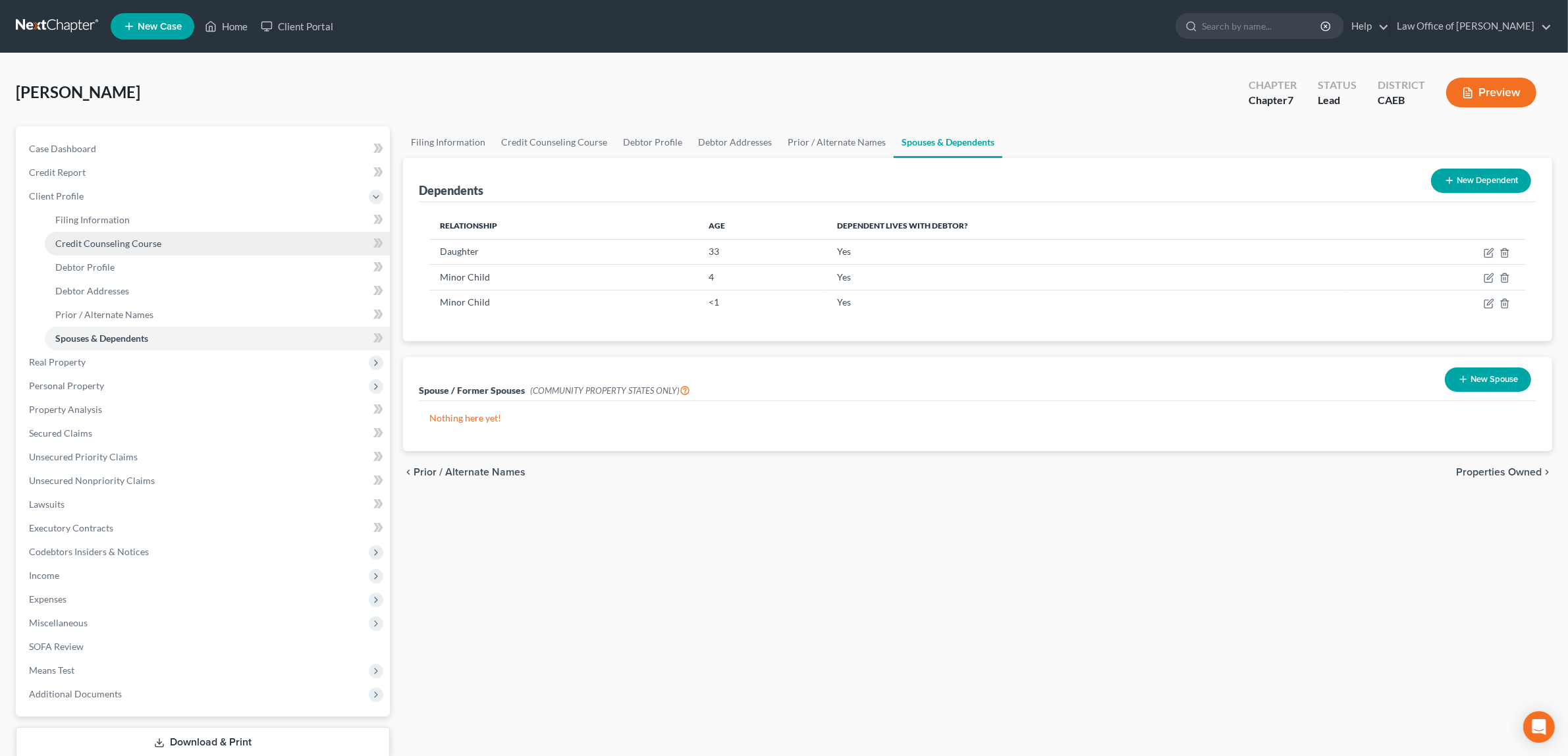
click at [137, 253] on link "Credit Counseling Course" at bounding box center [217, 243] width 345 height 24
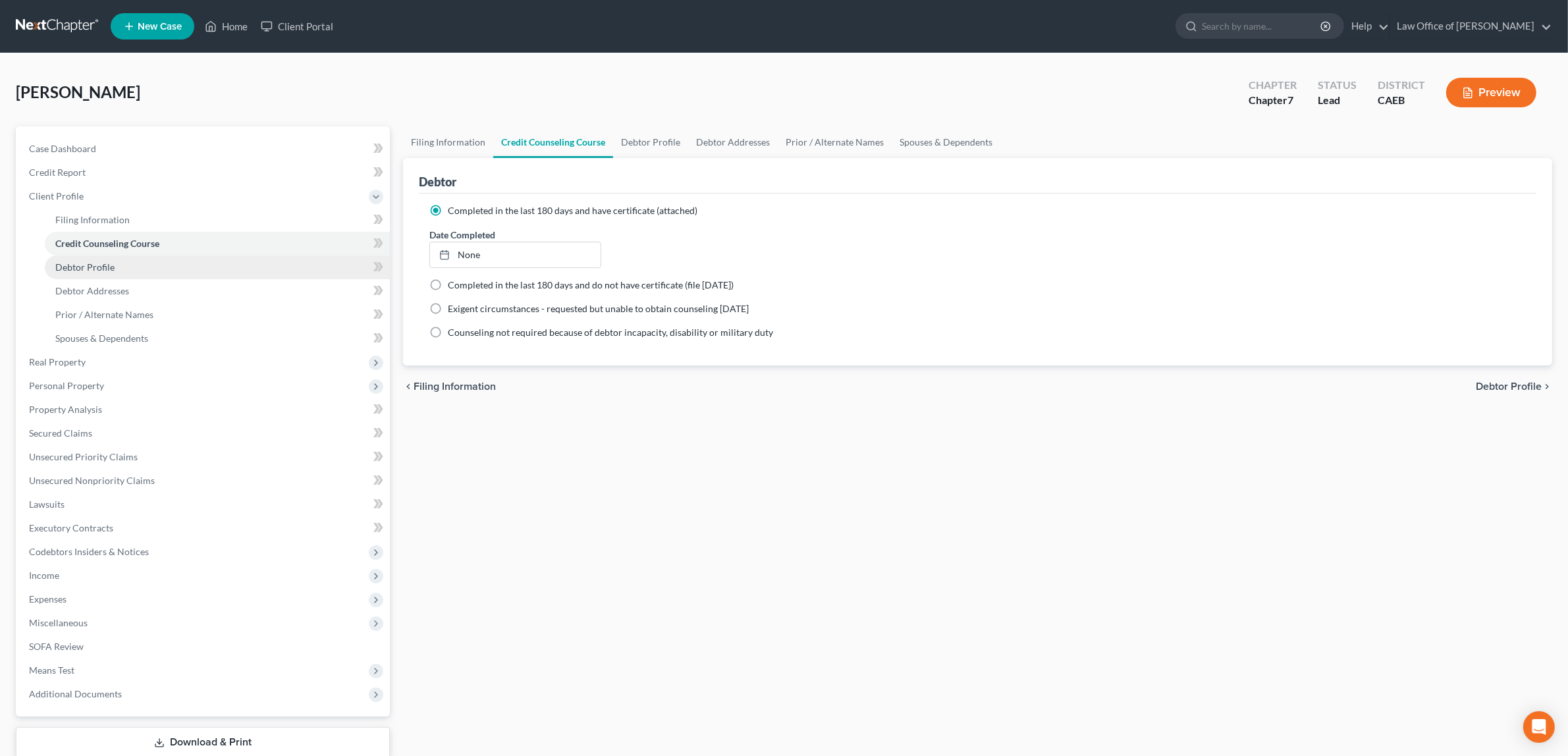
click at [137, 262] on link "Debtor Profile" at bounding box center [217, 267] width 345 height 24
select select "0"
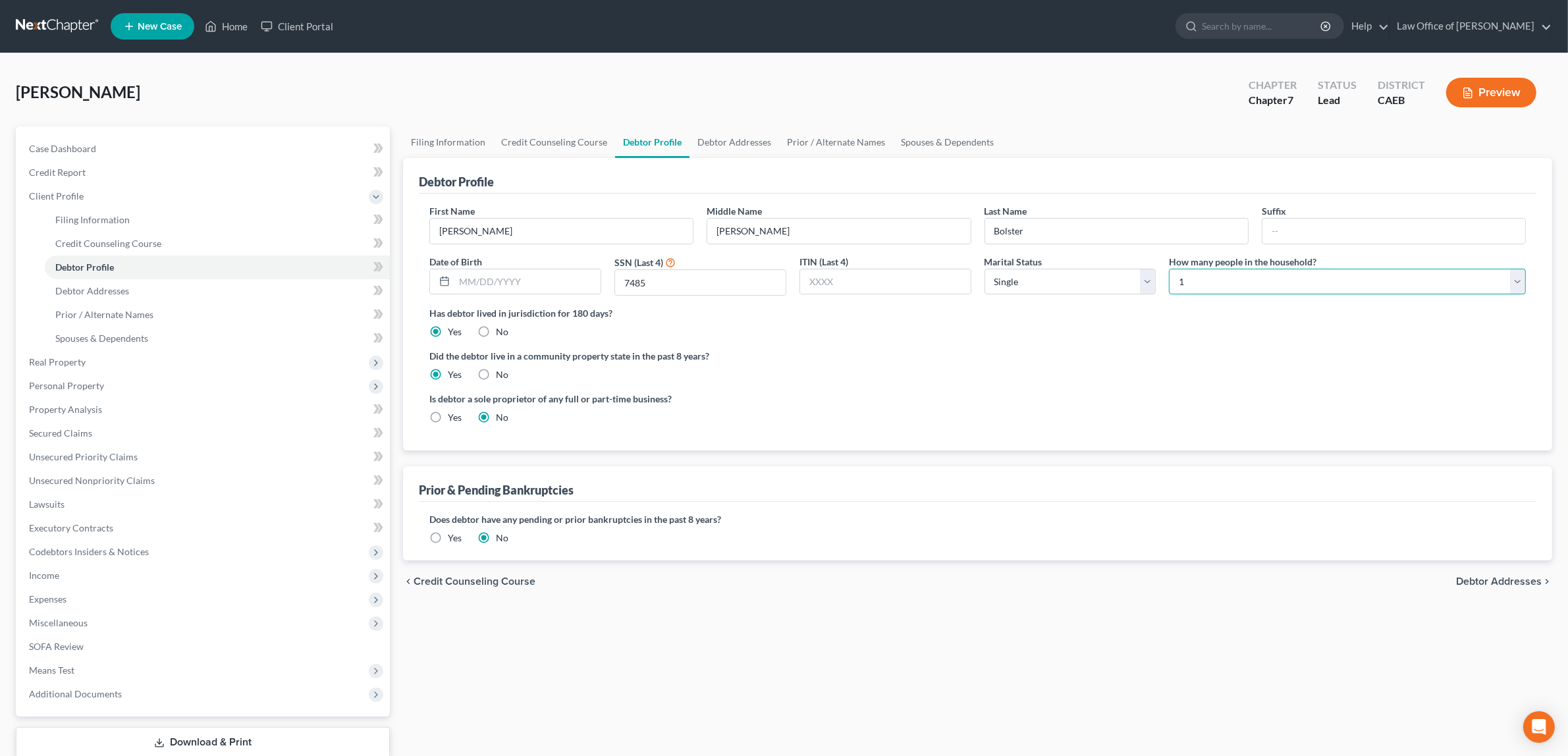
click at [1515, 285] on select "Select 1 2 3 4 5 6 7 8 9 10 11 12 13 14 15 16 17 18 19 20" at bounding box center [1348, 282] width 357 height 27
select select "4"
click at [1169, 268] on select "Select 1 2 3 4 5 6 7 8 9 10 11 12 13 14 15 16 17 18 19 20" at bounding box center [1348, 282] width 357 height 27
click at [1485, 577] on span "Debtor Addresses" at bounding box center [1499, 581] width 85 height 10
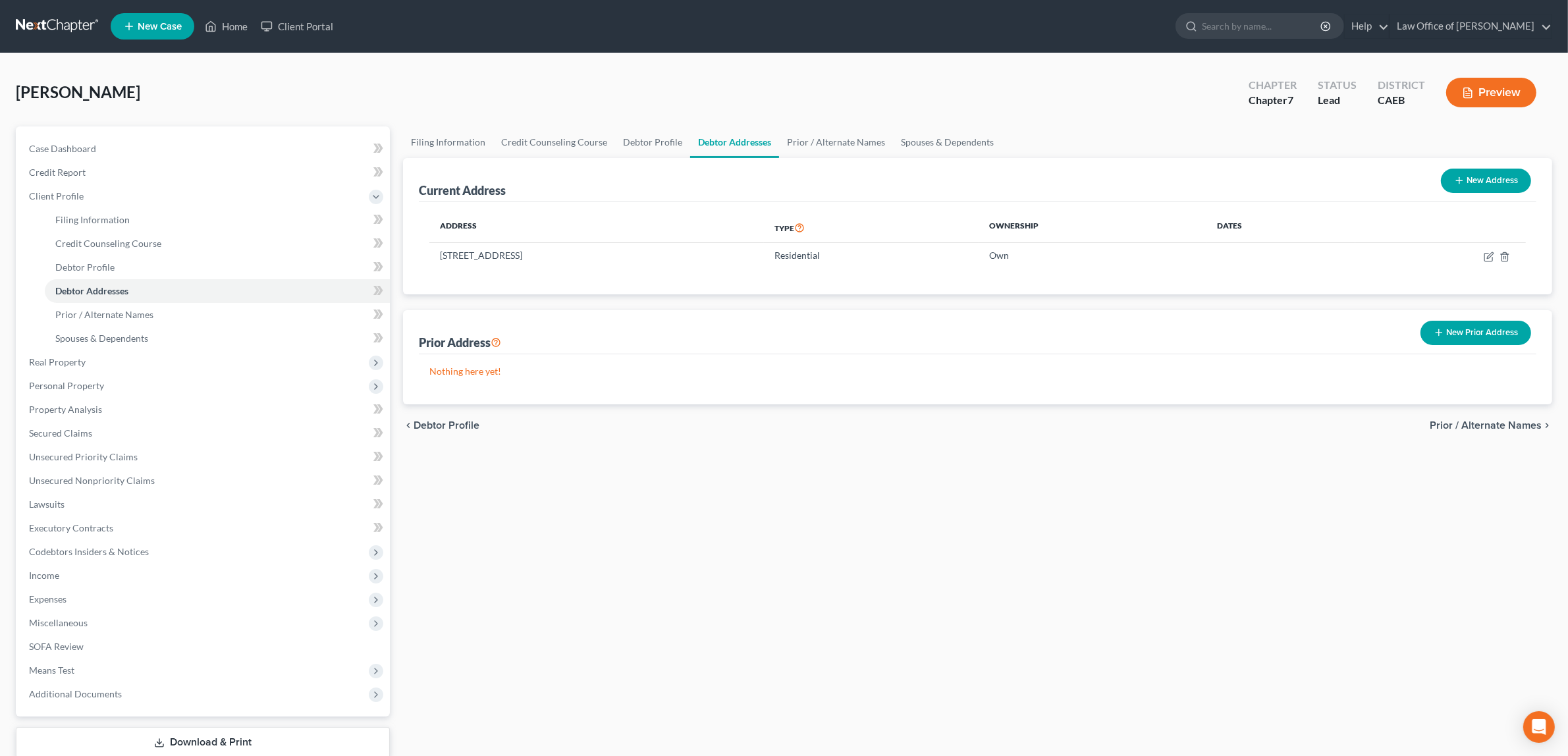
click at [1490, 89] on button "Preview" at bounding box center [1491, 92] width 90 height 29
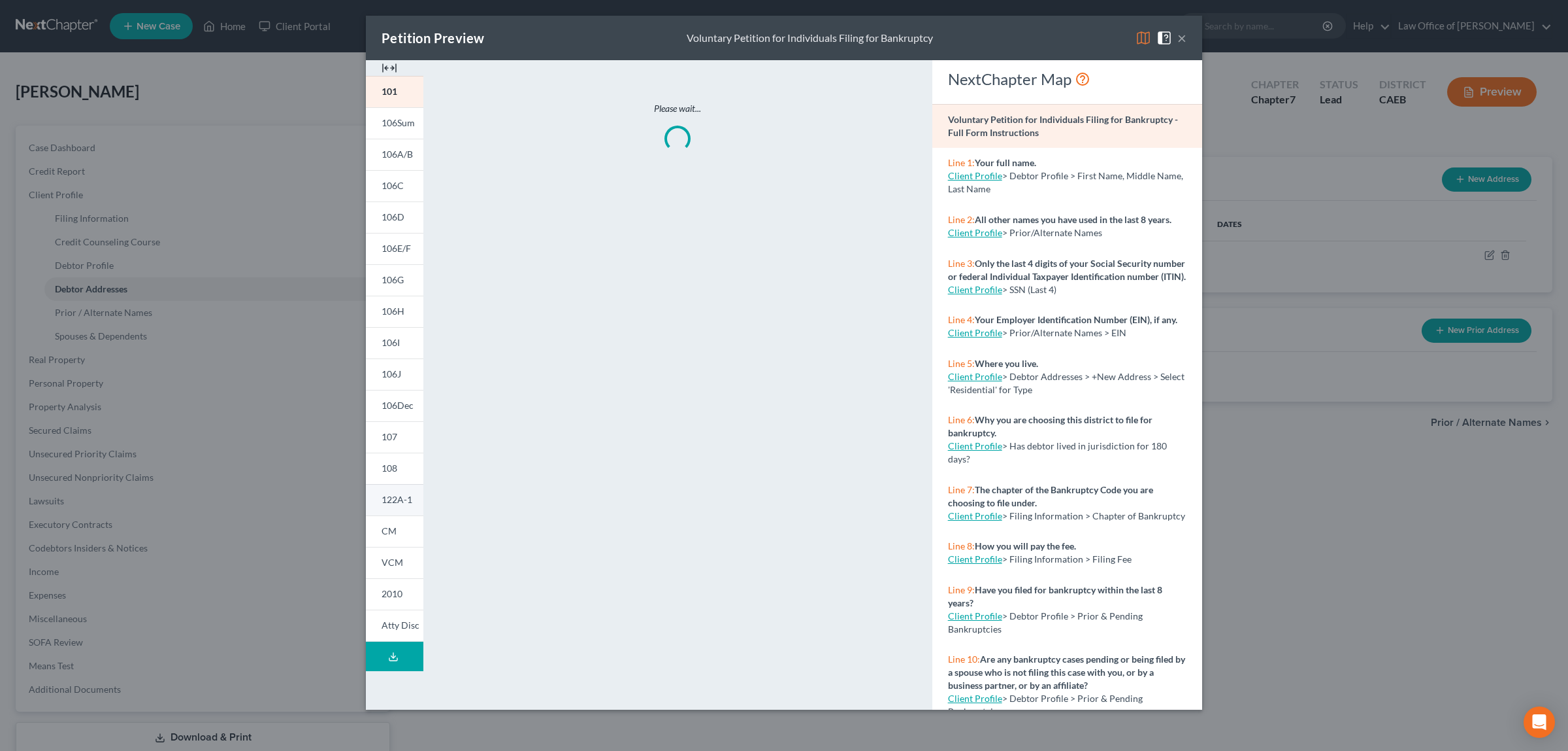
click at [391, 496] on span "122A-1" at bounding box center [396, 499] width 31 height 11
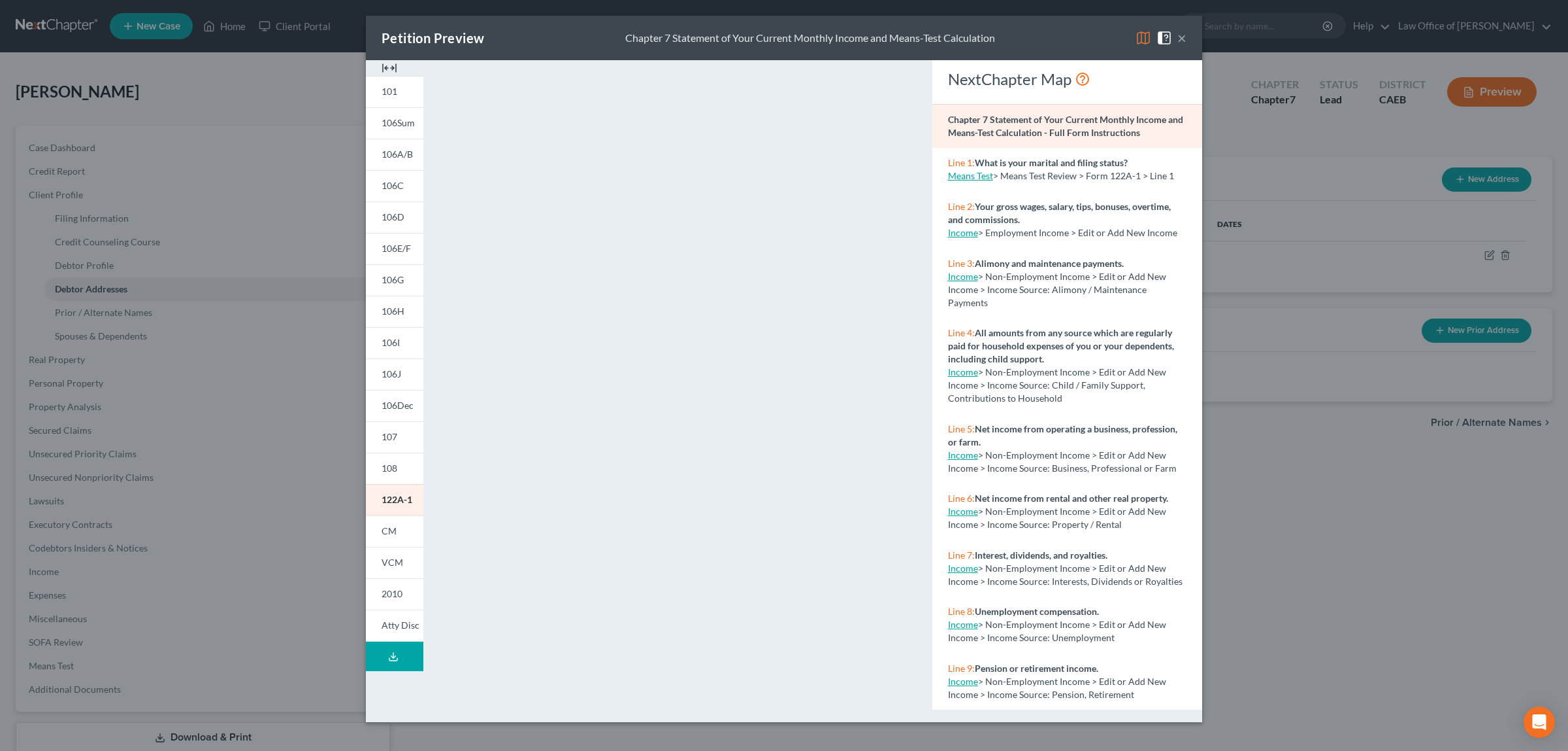
click at [1180, 33] on button "×" at bounding box center [1182, 38] width 9 height 16
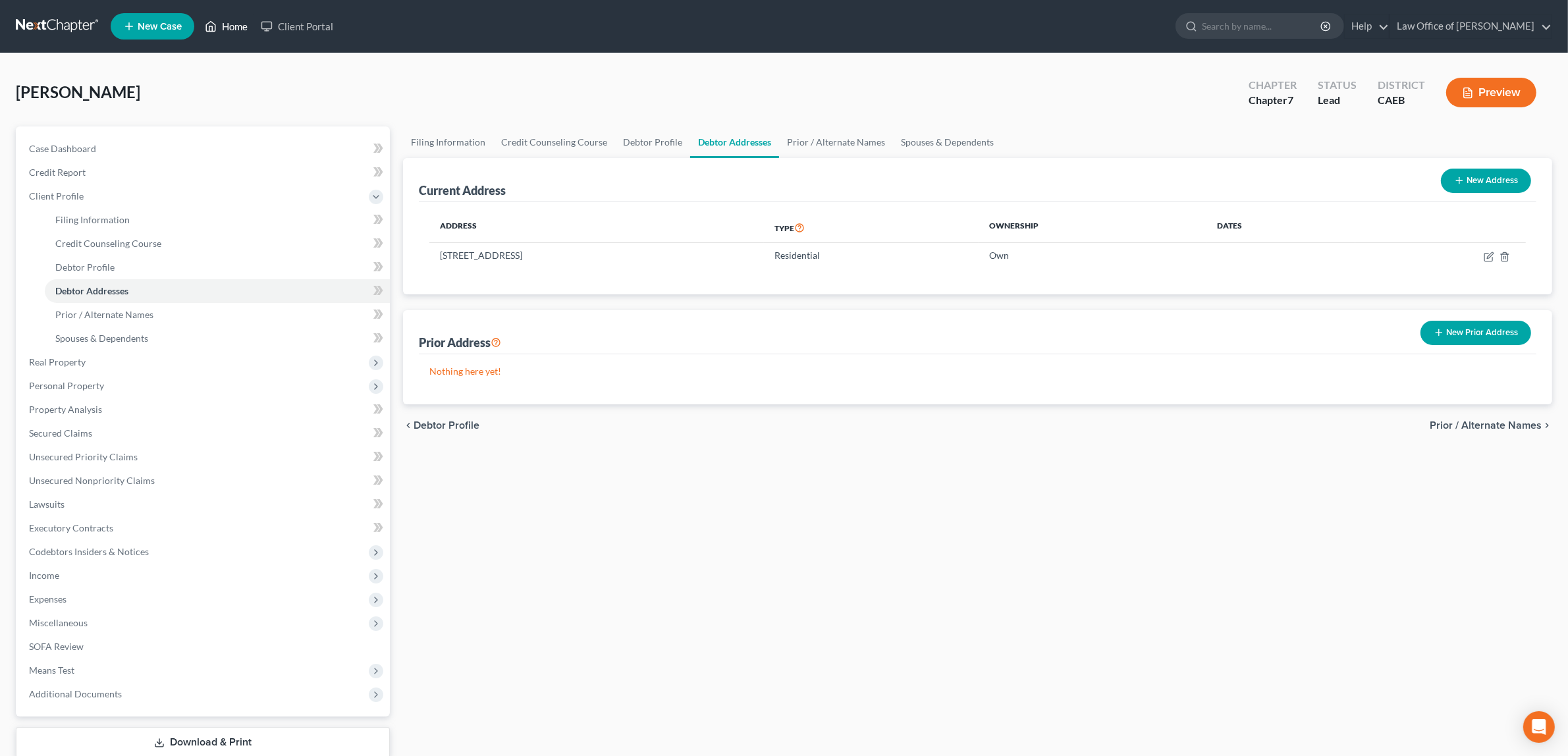
click at [241, 23] on link "Home" at bounding box center [226, 26] width 56 height 24
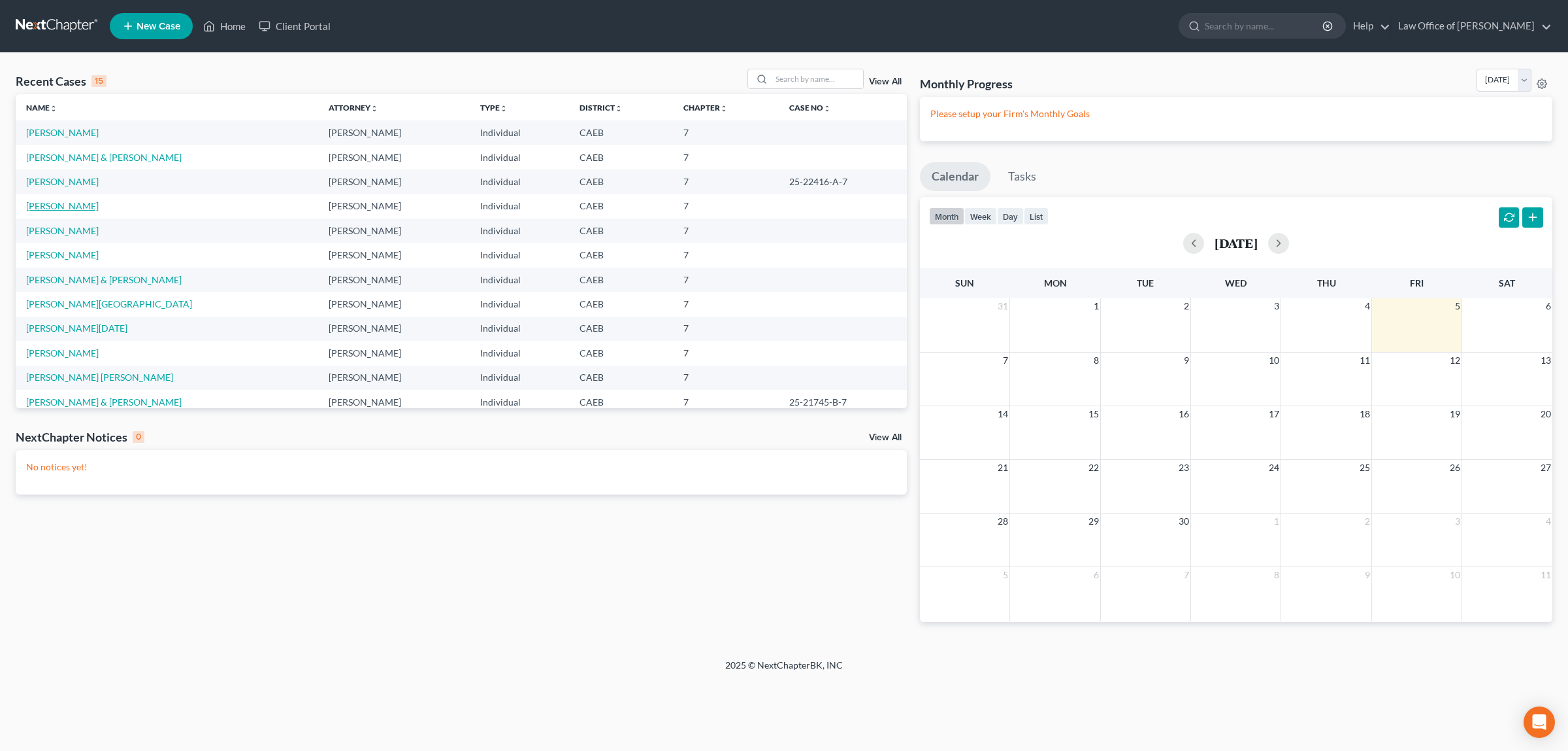
click at [78, 203] on link "Eubank, Kera" at bounding box center [62, 205] width 73 height 11
click at [79, 203] on td "Eubank, Kera" at bounding box center [167, 206] width 302 height 24
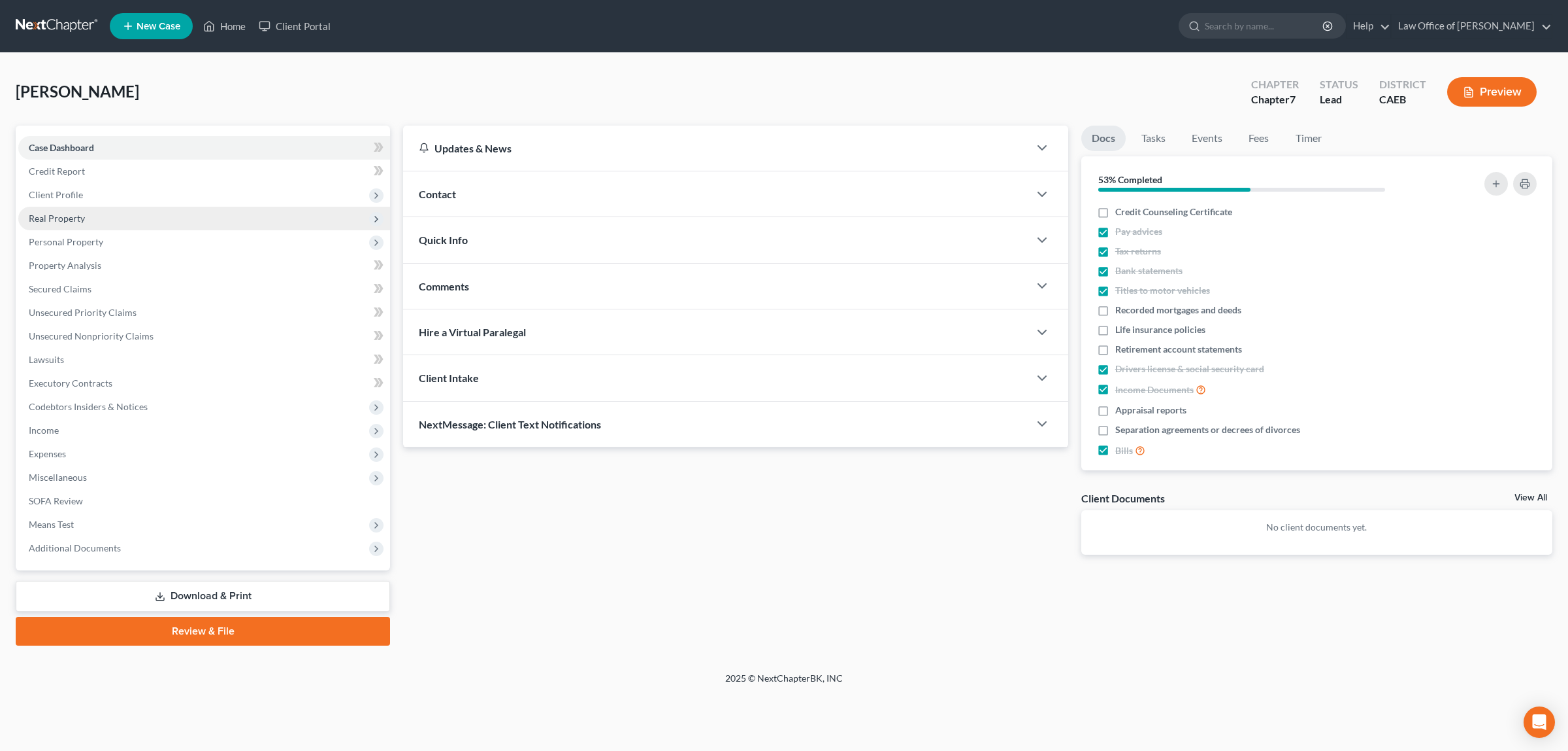
click at [67, 213] on span "Real Property" at bounding box center [57, 219] width 57 height 11
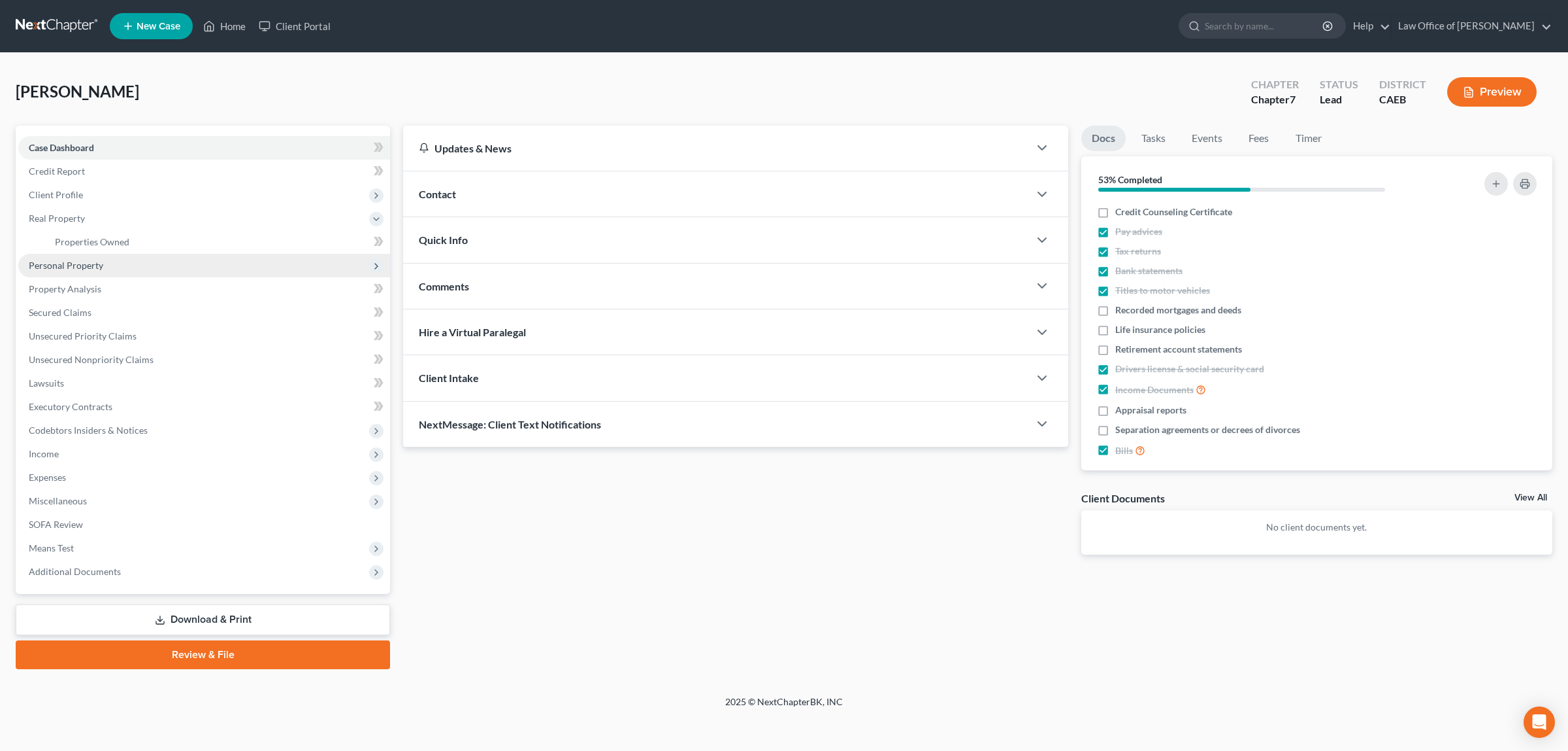
click at [82, 266] on span "Personal Property" at bounding box center [66, 265] width 74 height 11
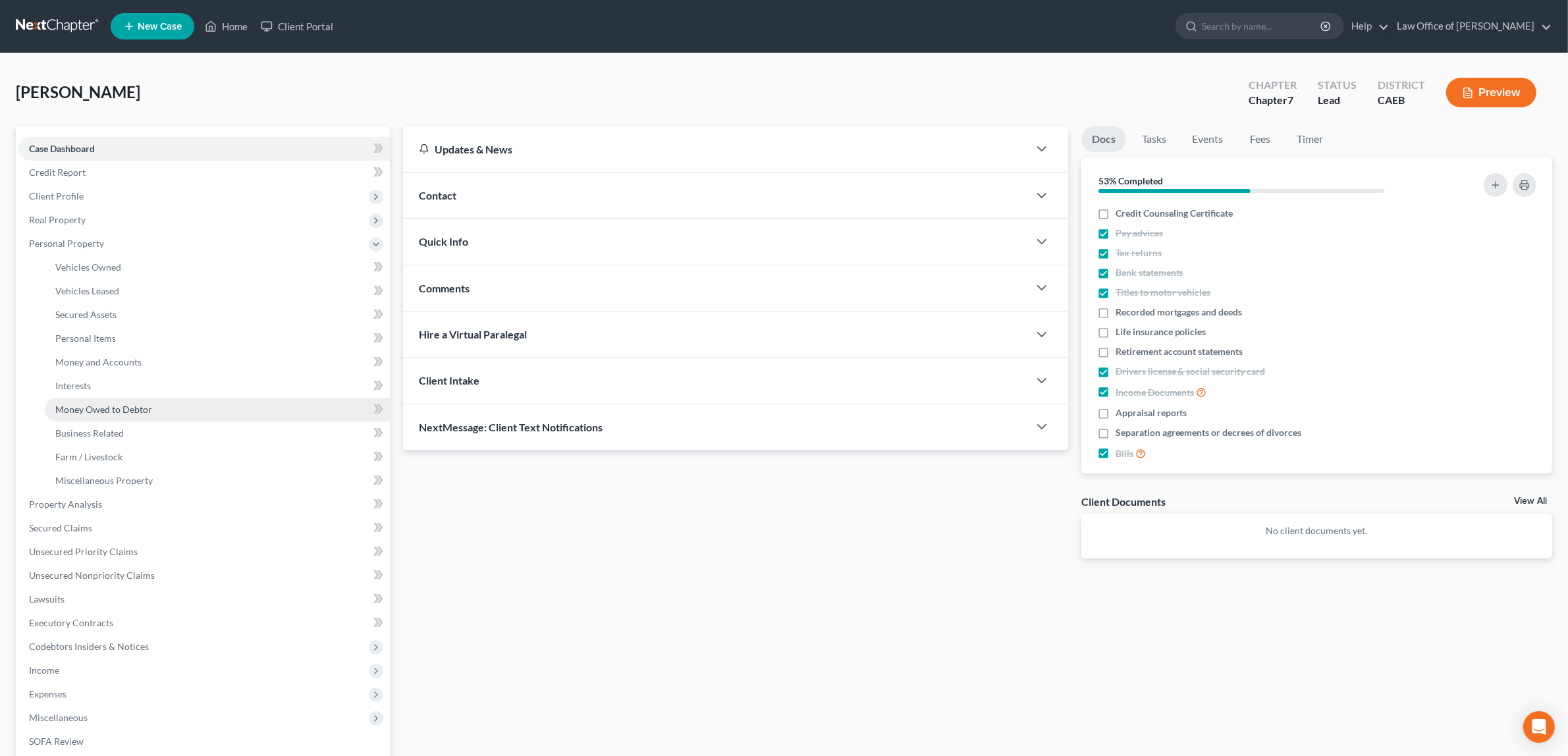
click at [122, 403] on span "Money Owed to Debtor" at bounding box center [103, 409] width 97 height 11
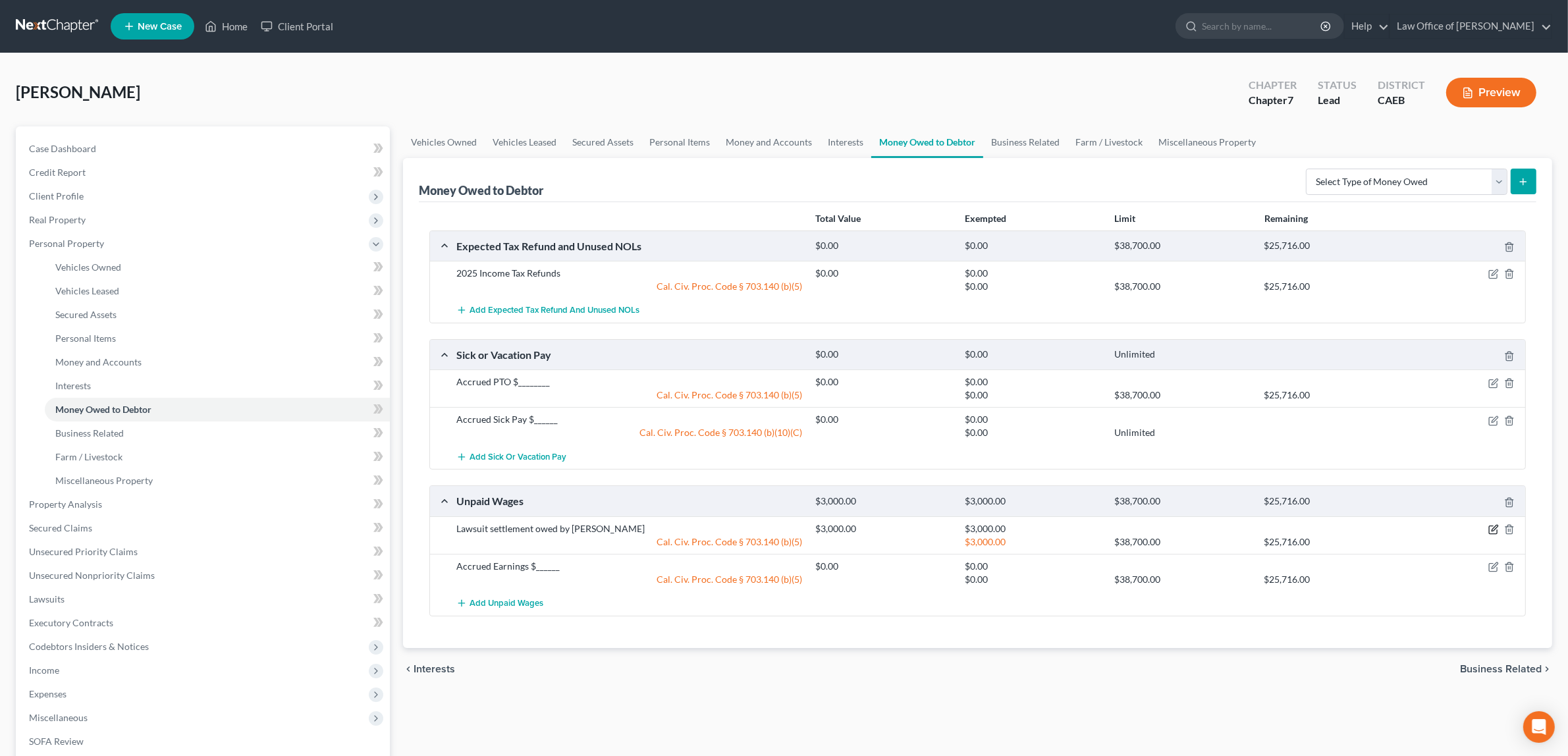
click at [1490, 526] on icon "button" at bounding box center [1493, 529] width 8 height 8
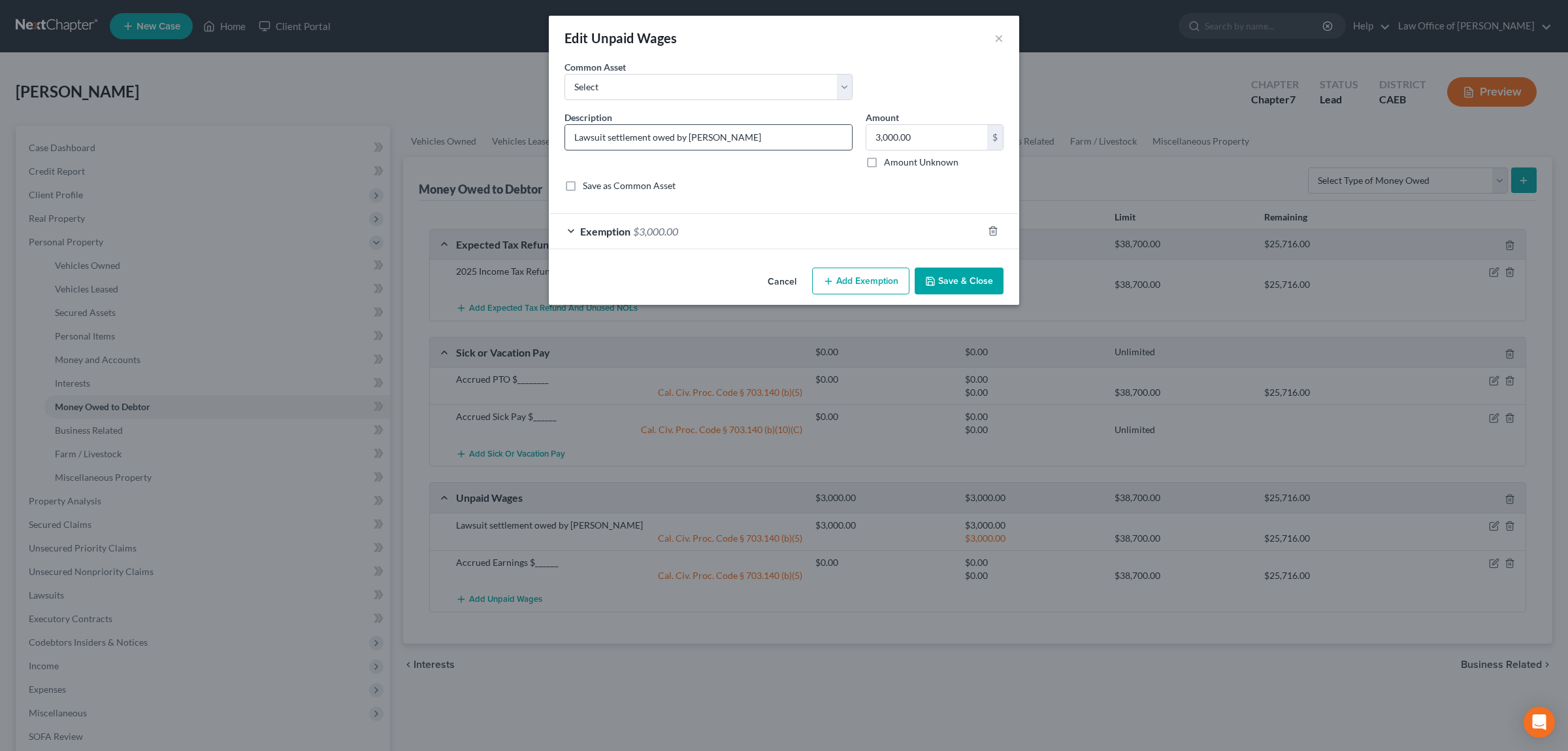
click at [748, 141] on input "Lawsuit settlement owed by Daniel Bender" at bounding box center [708, 138] width 287 height 24
type input "Lawsuit settlement owed by Daniel Bender $___________"
click at [945, 278] on button "Save & Close" at bounding box center [959, 281] width 89 height 27
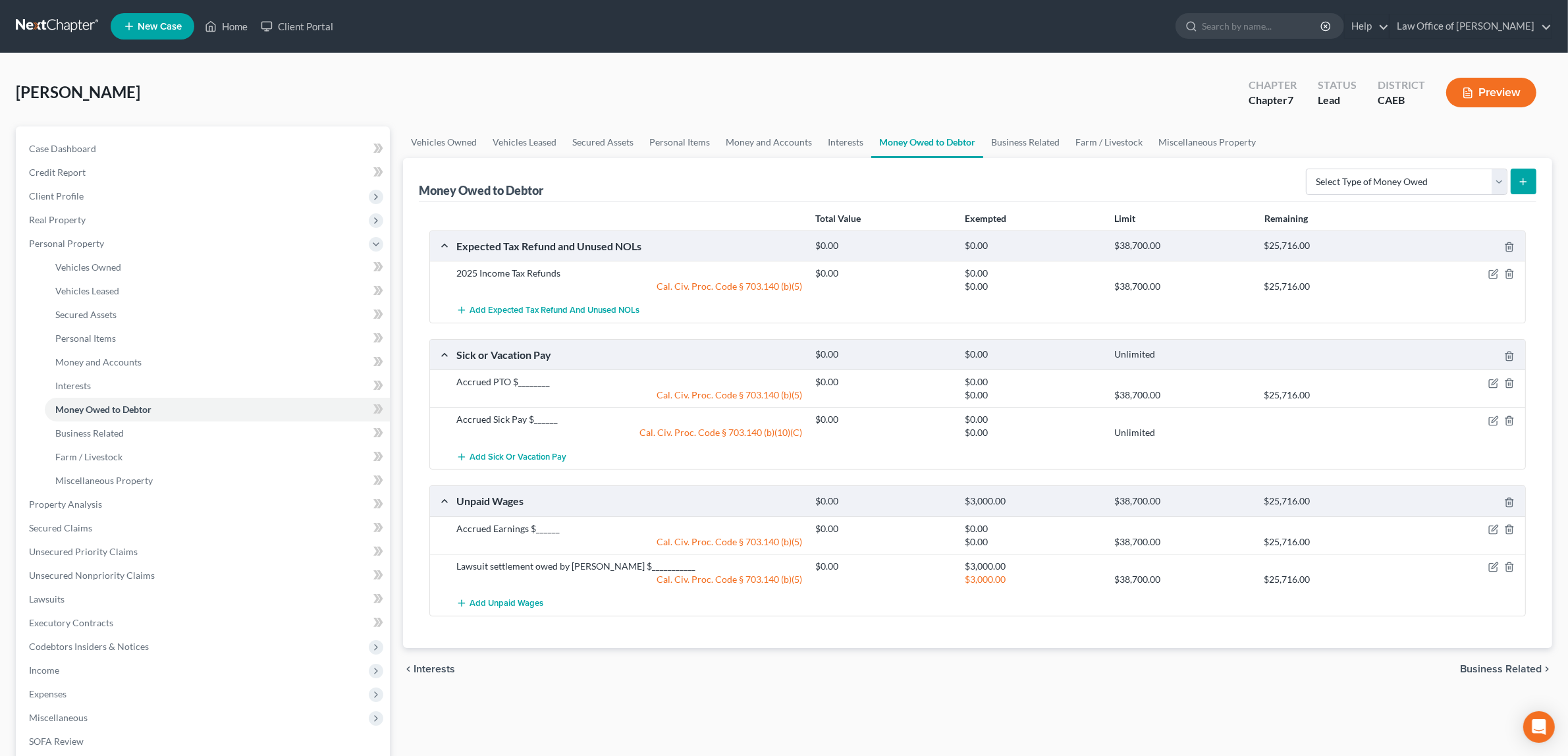
click at [1473, 89] on icon "button" at bounding box center [1467, 93] width 11 height 11
